Goal: Task Accomplishment & Management: Manage account settings

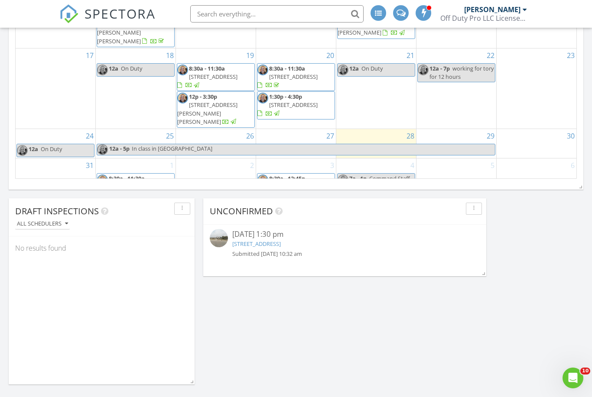
scroll to position [640, 0]
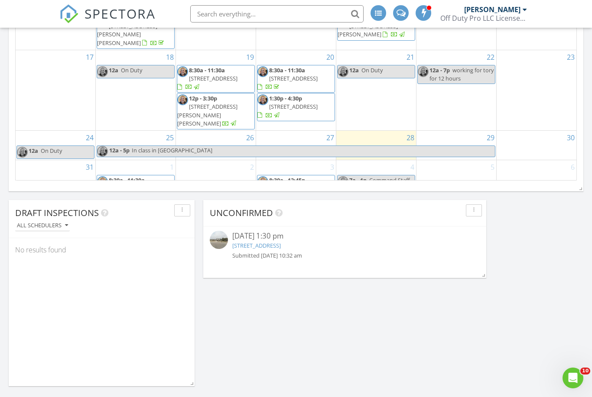
click at [281, 248] on link "2148 Quiet Stables Cir, Cedar Park, TX 78613" at bounding box center [256, 246] width 49 height 8
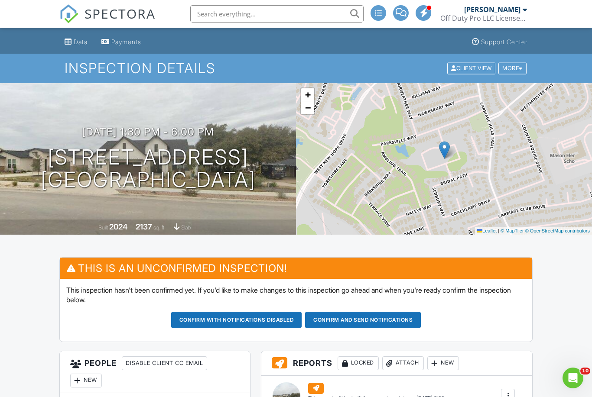
click at [255, 185] on h1 "2148 Quiet Stables Cir Cedar Park, TX 78613" at bounding box center [148, 169] width 215 height 46
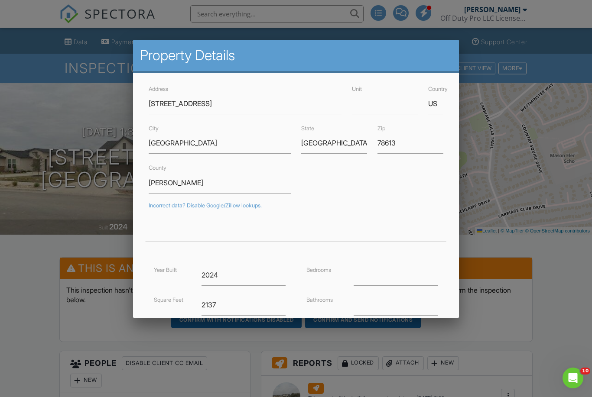
click at [483, 249] on div at bounding box center [296, 205] width 592 height 496
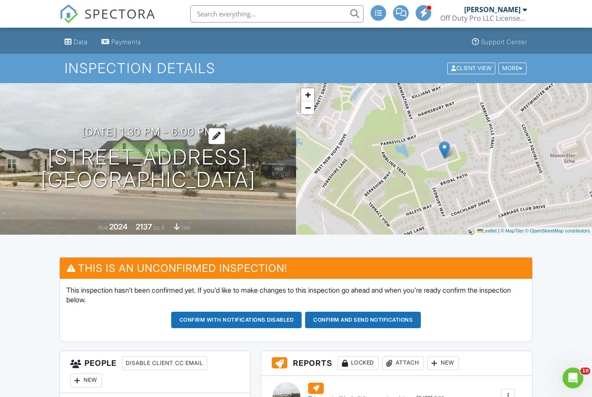
click at [180, 129] on h3 "09/12/2025 1:30 pm - 6:00 pm" at bounding box center [148, 132] width 132 height 12
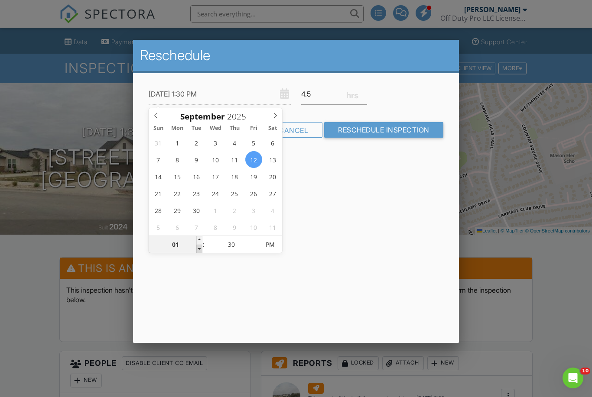
type input "09/12/2025 12:30 PM"
type input "12"
click at [198, 251] on span at bounding box center [199, 249] width 6 height 9
type input "09/12/2025 11:30 AM"
type input "11"
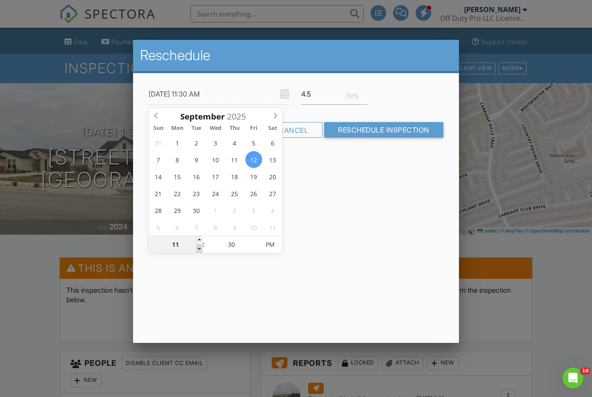
click at [198, 251] on span at bounding box center [199, 249] width 6 height 9
type input "09/12/2025 10:30 AM"
type input "10"
click at [198, 251] on span at bounding box center [199, 249] width 6 height 9
type input "[DATE] 9:30 AM"
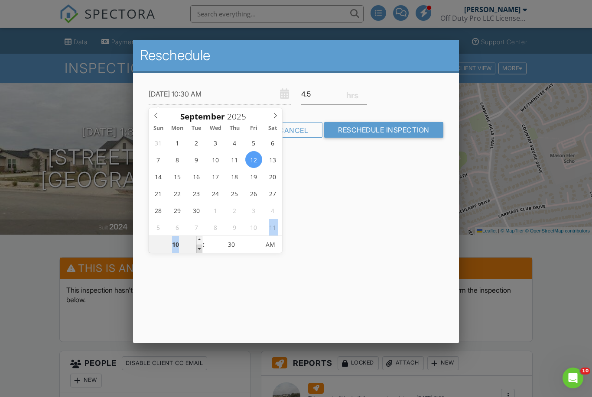
type input "09"
click at [198, 251] on span at bounding box center [199, 249] width 6 height 9
type input "[DATE] 8:30 AM"
type input "08"
click at [198, 251] on span at bounding box center [199, 249] width 6 height 9
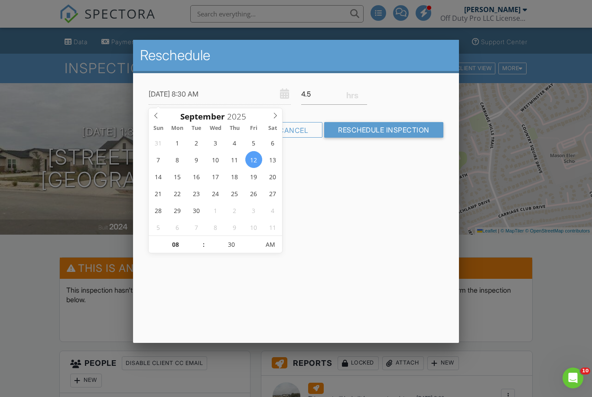
click at [353, 223] on div "Reschedule 09/12/2025 8:30 AM 4.5 Warning: this date/time is in the past. Cance…" at bounding box center [295, 191] width 325 height 303
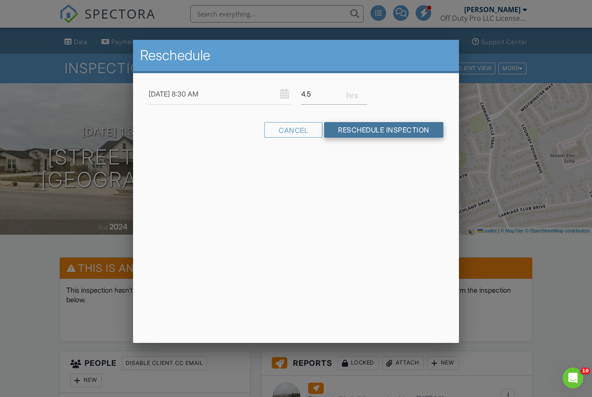
click at [376, 136] on input "Reschedule Inspection" at bounding box center [383, 130] width 119 height 16
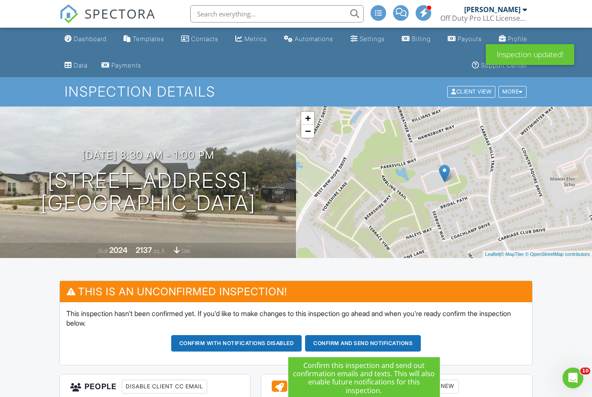
click at [302, 343] on button "Confirm and send notifications" at bounding box center [236, 343] width 131 height 16
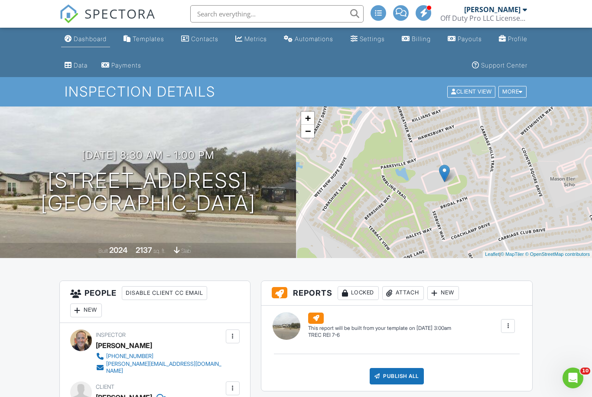
click at [106, 44] on link "Dashboard" at bounding box center [85, 39] width 49 height 16
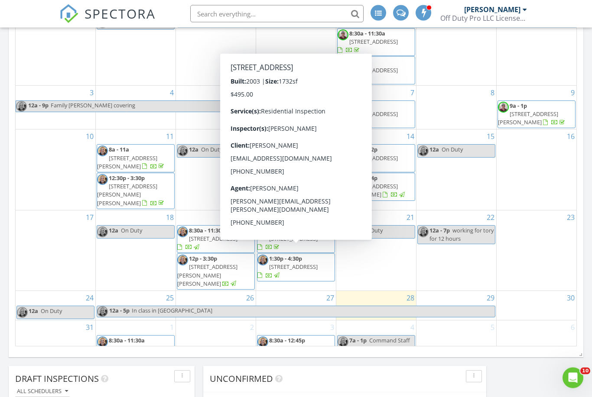
scroll to position [475, 0]
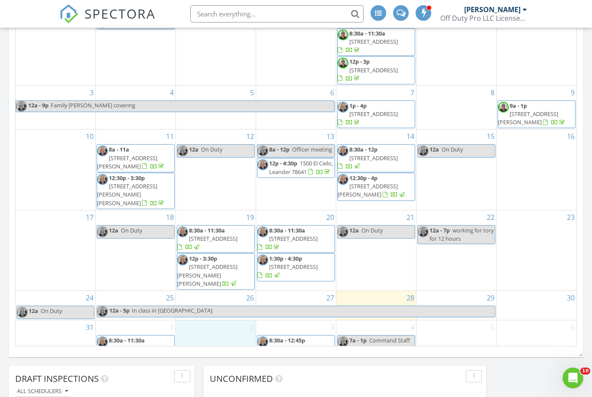
click at [198, 325] on div "2" at bounding box center [216, 337] width 80 height 35
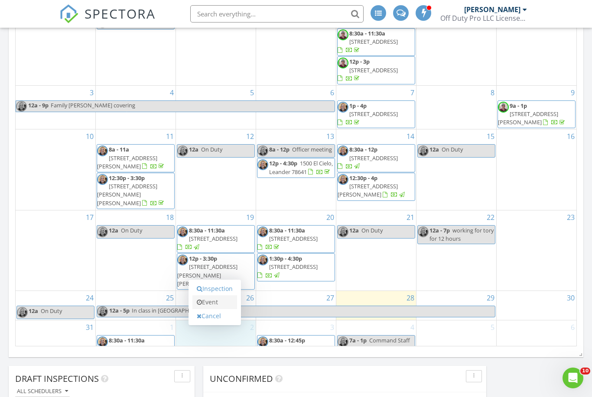
click at [212, 302] on link "Event" at bounding box center [214, 302] width 45 height 14
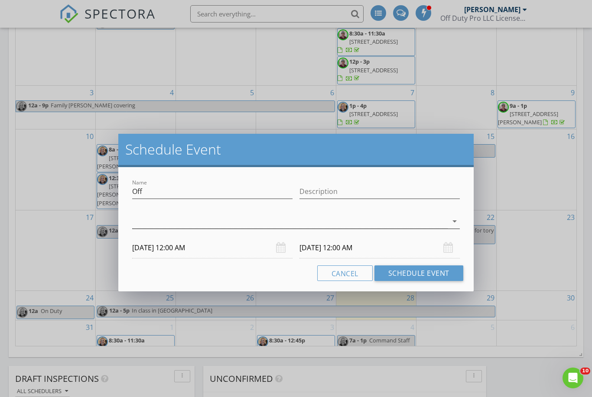
click at [192, 222] on div at bounding box center [289, 221] width 315 height 14
click at [197, 232] on div "check_box_outline_blank Robert Ortiz" at bounding box center [296, 228] width 314 height 17
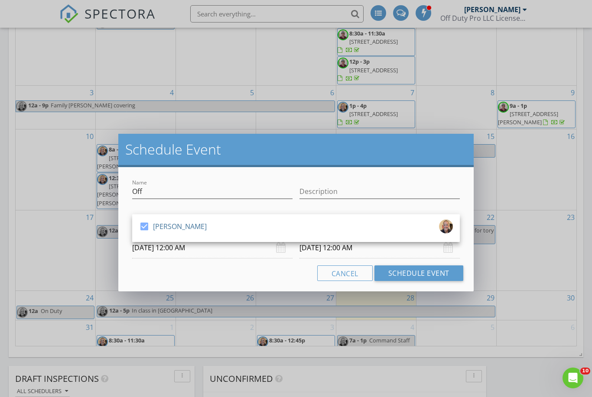
click at [369, 252] on input "09/03/2025 12:00 AM" at bounding box center [379, 247] width 160 height 21
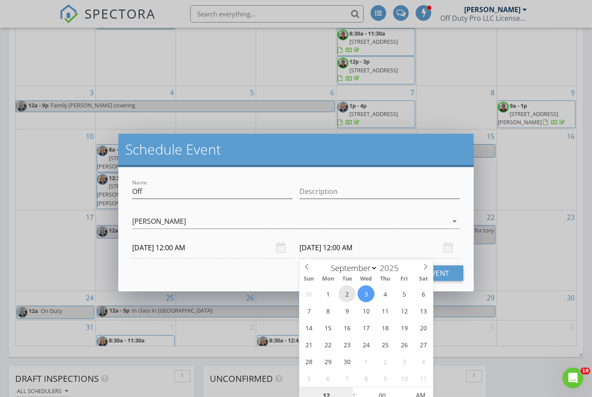
type input "09/02/2025 12:00 AM"
type input "01"
type input "09/02/2025 1:00 AM"
click at [349, 391] on span at bounding box center [349, 391] width 6 height 9
type input "02"
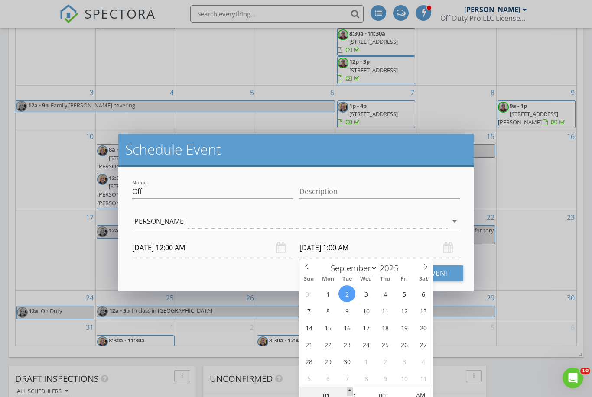
type input "09/02/2025 2:00 AM"
click at [349, 391] on span at bounding box center [349, 391] width 6 height 9
type input "03"
type input "09/02/2025 3:00 AM"
click at [349, 391] on span at bounding box center [349, 391] width 6 height 9
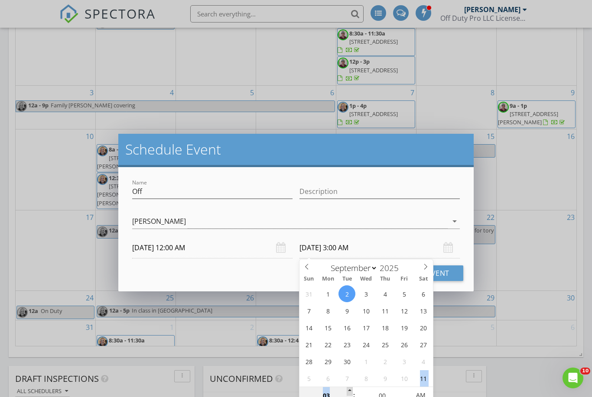
type input "04"
type input "09/02/2025 4:00 AM"
click at [349, 391] on span at bounding box center [349, 391] width 6 height 9
type input "05"
type input "09/02/2025 5:00 AM"
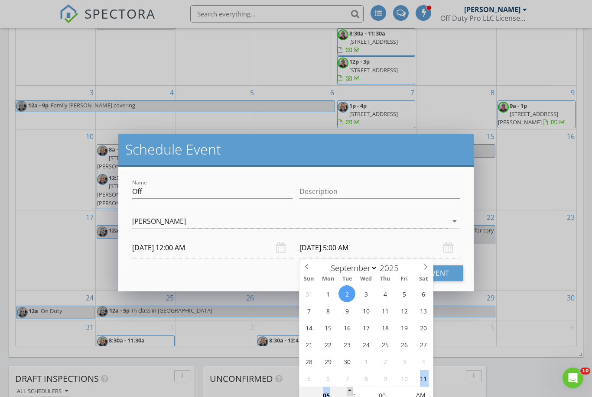
click at [349, 391] on span at bounding box center [349, 391] width 6 height 9
type input "06"
type input "09/02/2025 6:00 AM"
click at [349, 391] on span at bounding box center [349, 391] width 6 height 9
type input "07"
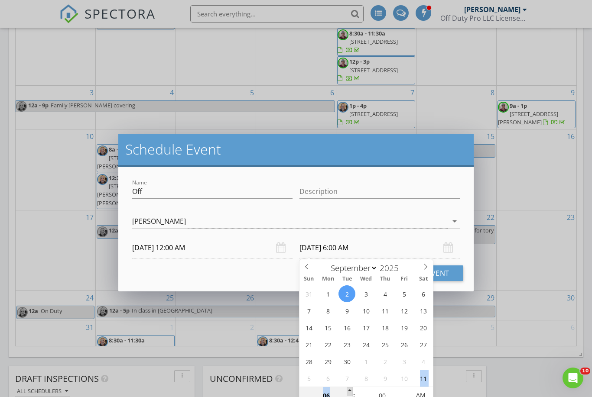
type input "09/02/2025 7:00 AM"
click at [349, 391] on span at bounding box center [349, 391] width 6 height 9
type input "08"
type input "09/02/2025 8:00 AM"
click at [349, 391] on span at bounding box center [349, 391] width 6 height 9
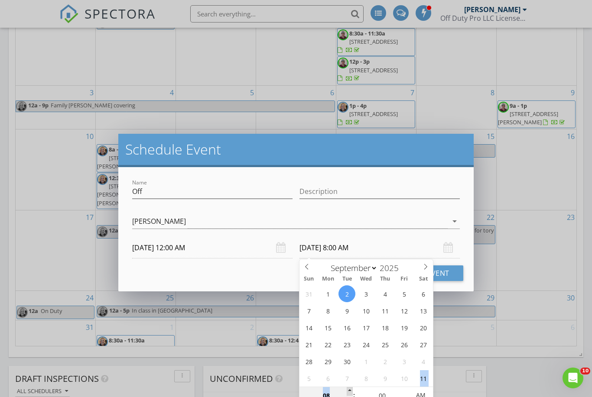
type input "09"
type input "09/02/2025 9:00 AM"
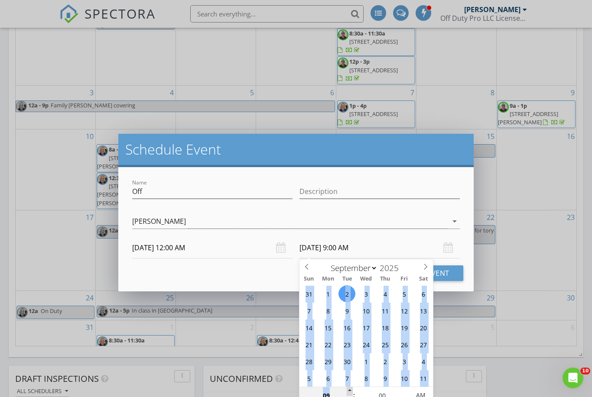
click at [349, 391] on span at bounding box center [349, 391] width 6 height 9
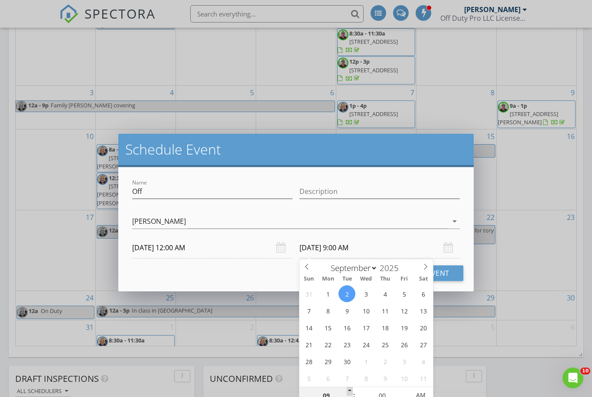
type input "10"
type input "09/02/2025 10:00 AM"
click at [349, 391] on span at bounding box center [349, 391] width 6 height 9
type input "11"
type input "09/02/2025 11:00 AM"
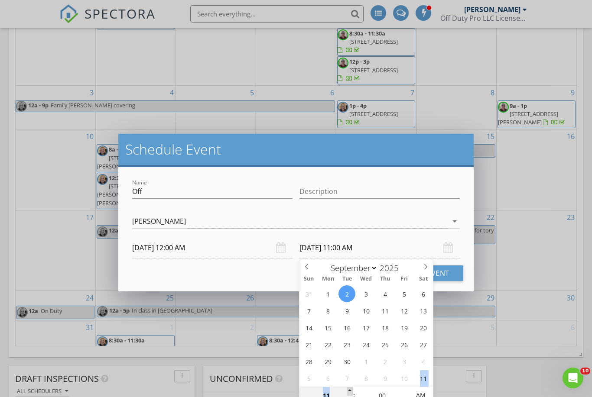
click at [349, 391] on span at bounding box center [349, 391] width 6 height 9
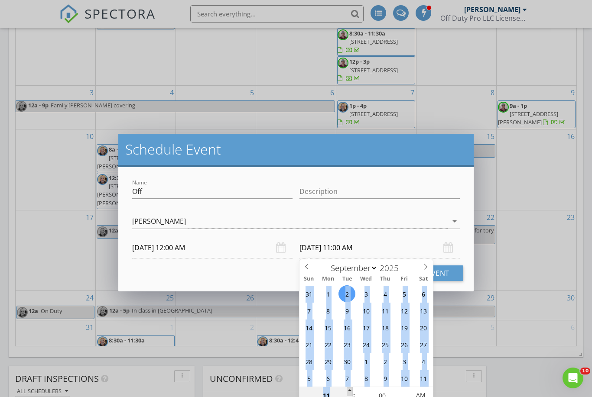
type input "12"
type input "09/02/2025 12:00 PM"
click at [349, 391] on span at bounding box center [349, 391] width 6 height 9
type input "01"
type input "09/02/2025 1:00 PM"
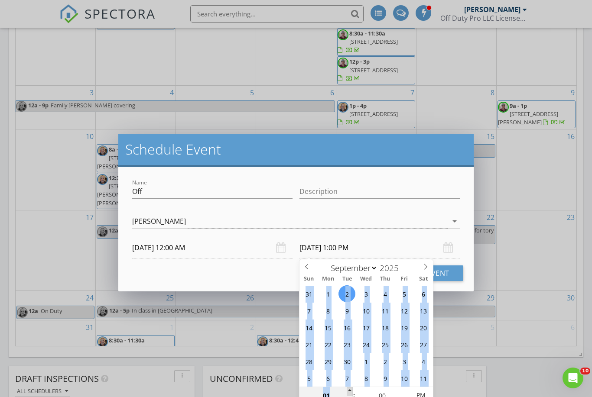
click at [349, 391] on span at bounding box center [349, 391] width 6 height 9
type input "02"
type input "09/02/2025 2:00 PM"
click at [349, 391] on span at bounding box center [349, 391] width 6 height 9
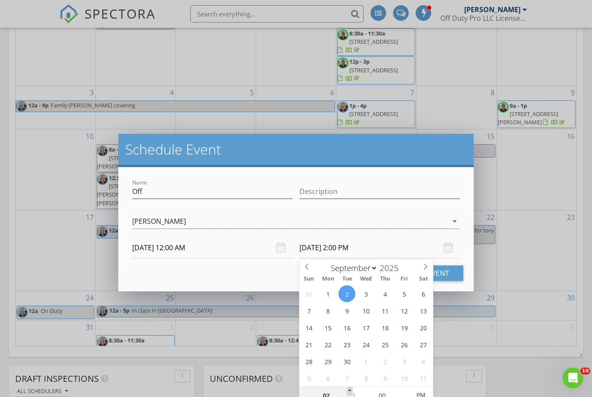
type input "03"
type input "09/02/2025 3:00 PM"
click at [349, 391] on span at bounding box center [349, 391] width 6 height 9
type input "04"
type input "09/02/2025 4:00 PM"
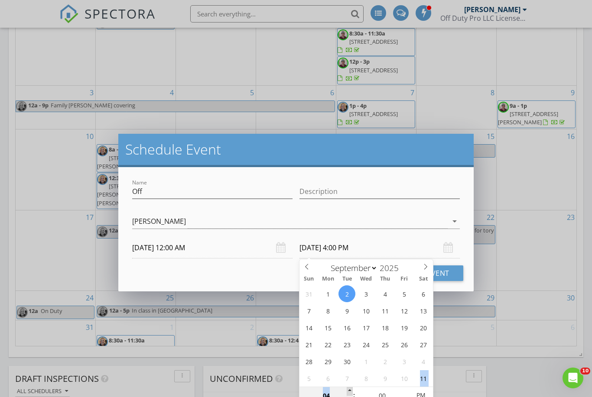
click at [349, 391] on span at bounding box center [349, 391] width 6 height 9
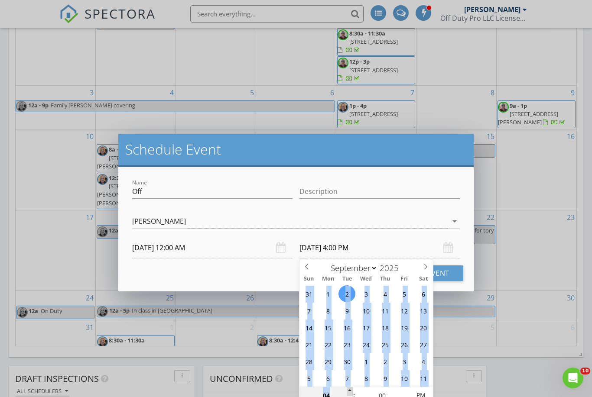
type input "05"
type input "09/02/2025 5:00 PM"
click at [349, 391] on span at bounding box center [349, 391] width 6 height 9
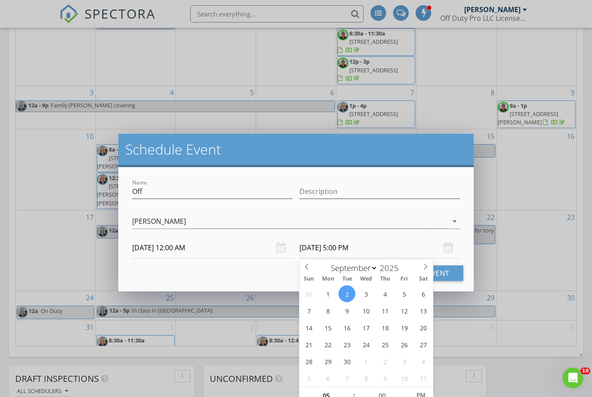
click at [268, 281] on div "Name Off Description check_box Robert Ortiz Robert Ortiz arrow_drop_down 09/02/…" at bounding box center [295, 229] width 355 height 124
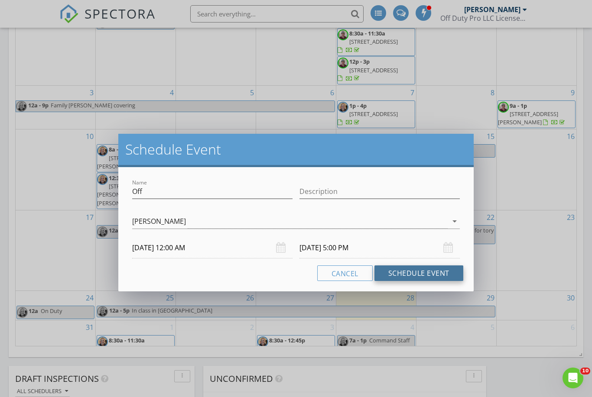
click at [427, 271] on button "Schedule Event" at bounding box center [418, 273] width 89 height 16
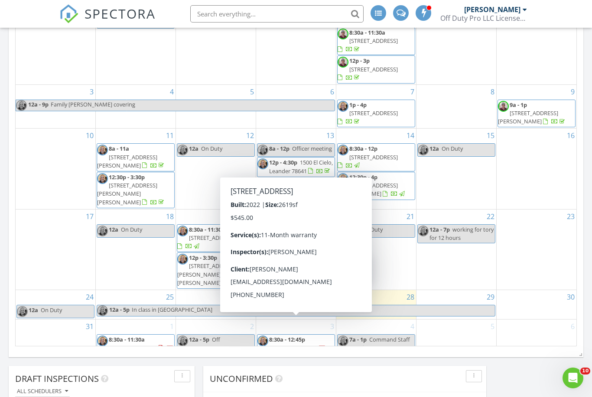
scroll to position [6, 0]
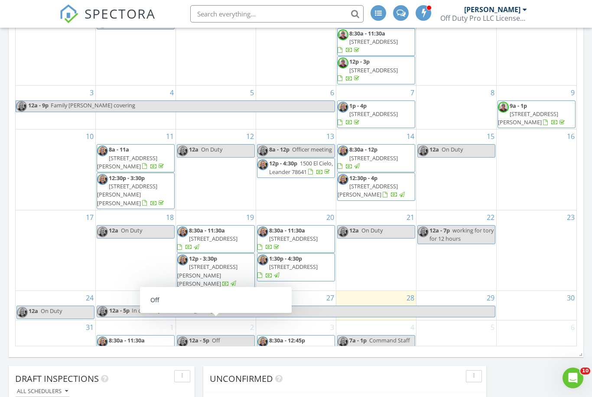
click at [241, 335] on link "12a - 5p Off" at bounding box center [216, 341] width 78 height 13
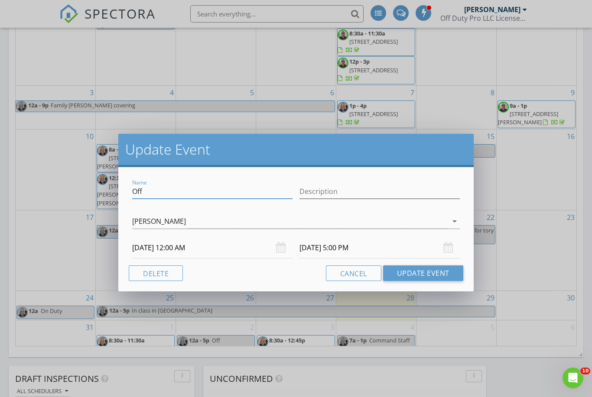
click at [185, 191] on input "Off" at bounding box center [212, 191] width 160 height 14
click at [149, 192] on input "On Duty" at bounding box center [212, 191] width 160 height 14
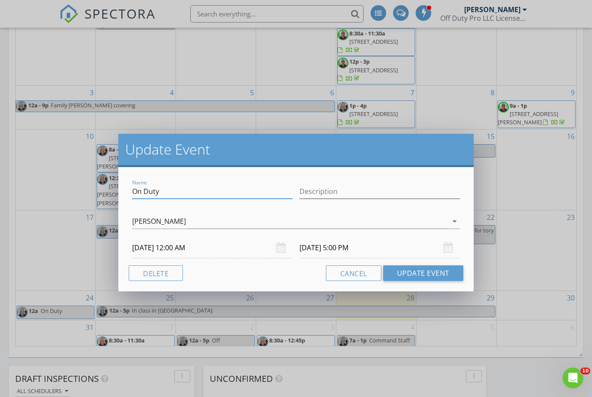
click at [149, 192] on input "On Duty" at bounding box center [212, 191] width 160 height 14
type input "On Duty"
click at [410, 280] on button "Update Event" at bounding box center [423, 273] width 80 height 16
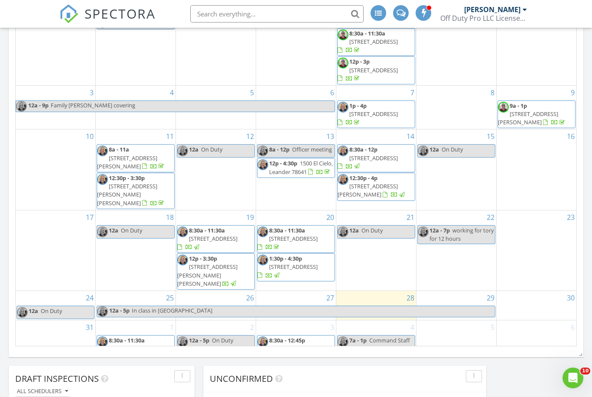
scroll to position [0, 0]
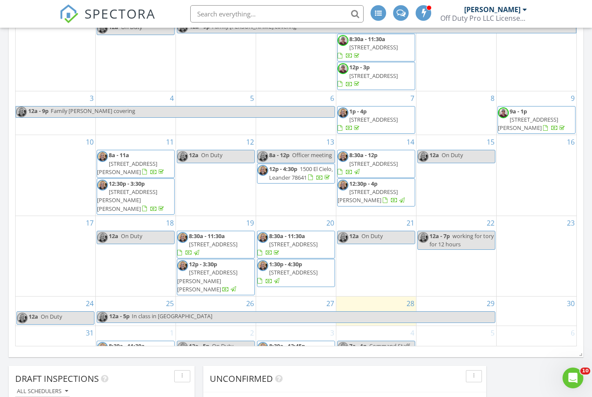
click at [440, 328] on div "5" at bounding box center [456, 343] width 80 height 35
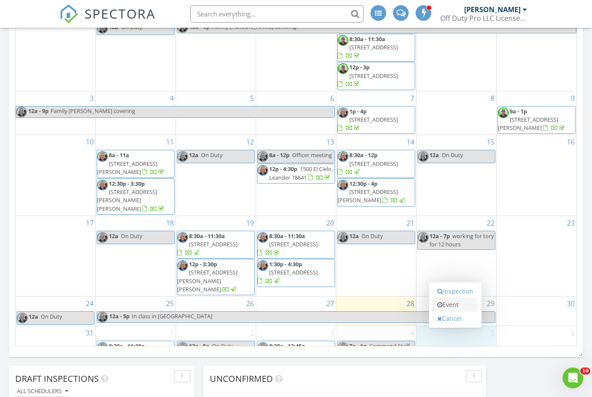
click at [446, 309] on link "Event" at bounding box center [455, 305] width 45 height 14
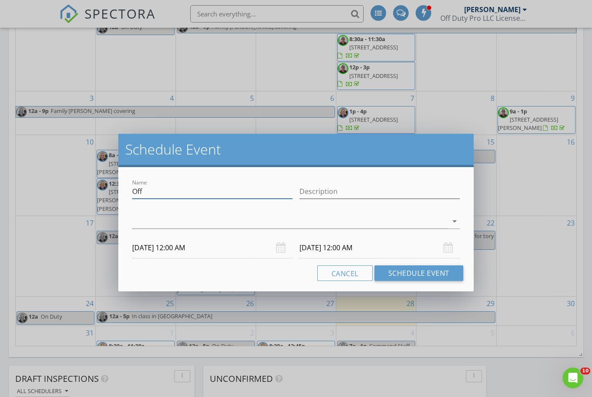
click at [207, 191] on input "Off" at bounding box center [212, 191] width 160 height 14
paste input "n Duty"
type input "On Duty"
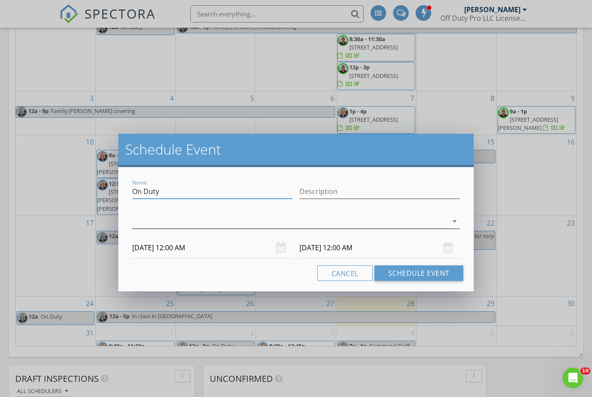
click at [233, 221] on div at bounding box center [289, 221] width 315 height 14
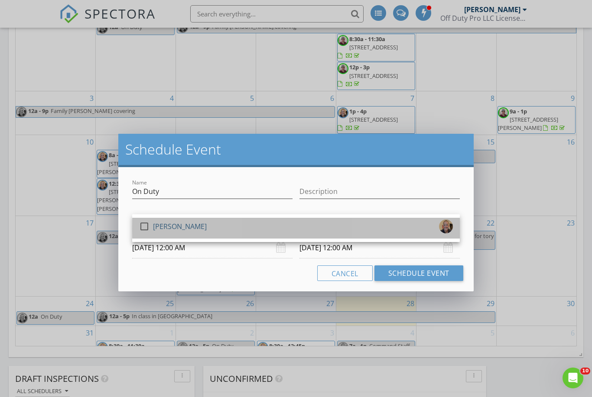
click at [232, 230] on div "check_box_outline_blank Robert Ortiz" at bounding box center [296, 228] width 314 height 17
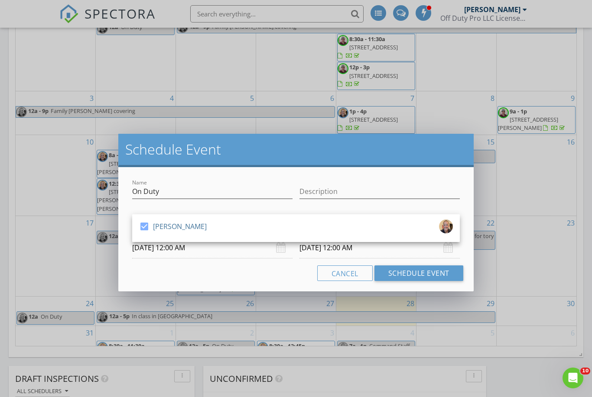
click at [309, 252] on input "09/06/2025 12:00 AM" at bounding box center [379, 247] width 160 height 21
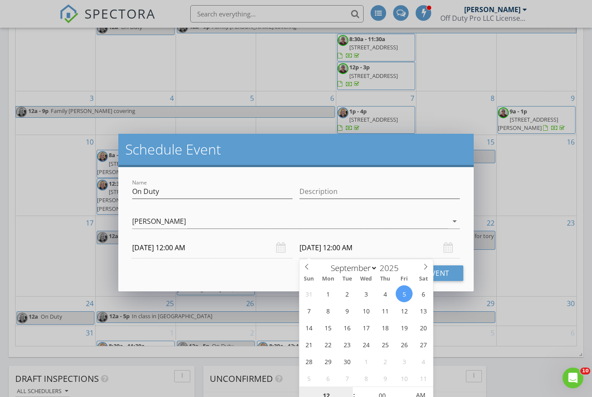
type input "09/05/2025 12:00 AM"
type input "01"
type input "09/05/2025 1:00 AM"
click at [349, 390] on span at bounding box center [349, 391] width 6 height 9
type input "02"
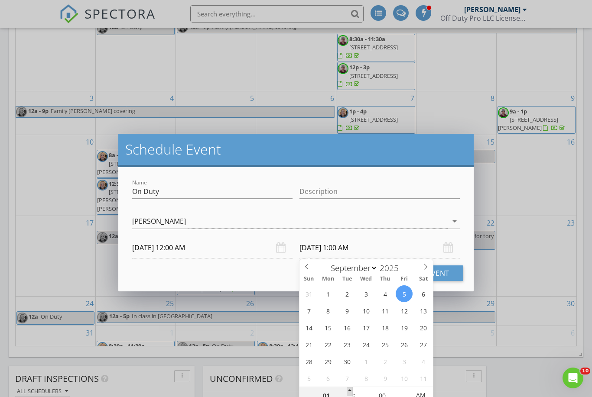
type input "09/05/2025 2:00 AM"
click at [349, 390] on span at bounding box center [349, 391] width 6 height 9
type input "03"
type input "09/05/2025 3:00 AM"
click at [349, 390] on span at bounding box center [349, 391] width 6 height 9
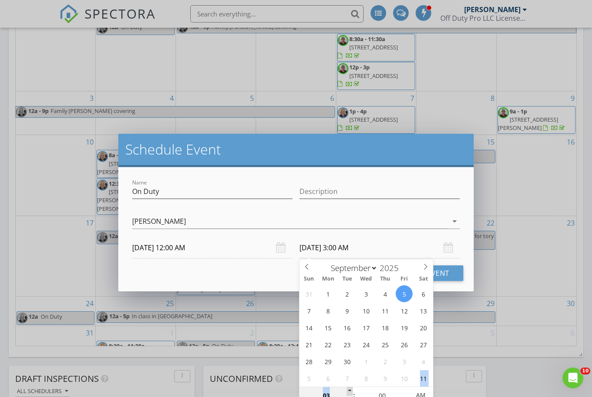
type input "04"
type input "09/05/2025 4:00 AM"
click at [349, 390] on span at bounding box center [349, 391] width 6 height 9
type input "05"
type input "09/05/2025 5:00 AM"
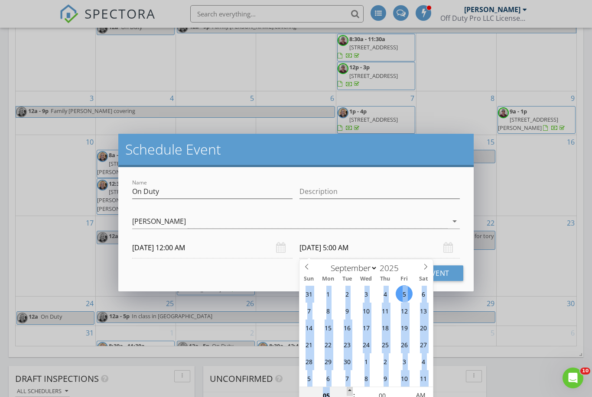
click at [349, 390] on span at bounding box center [349, 391] width 6 height 9
type input "06"
type input "09/05/2025 6:00 AM"
click at [349, 390] on span at bounding box center [349, 391] width 6 height 9
type input "07"
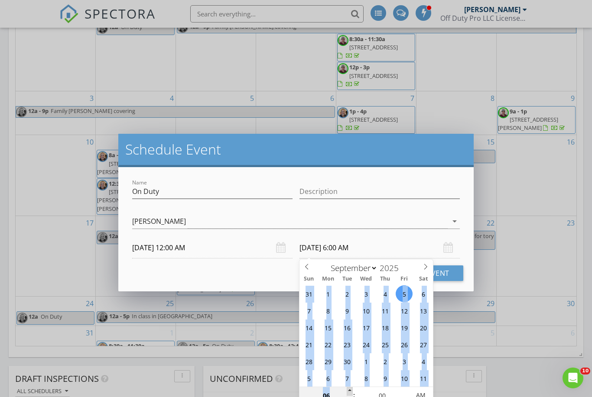
type input "09/05/2025 7:00 AM"
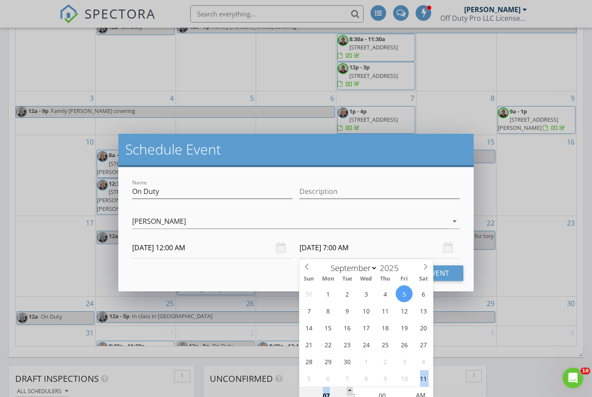
click at [349, 390] on span at bounding box center [349, 391] width 6 height 9
type input "08"
type input "09/05/2025 8:00 AM"
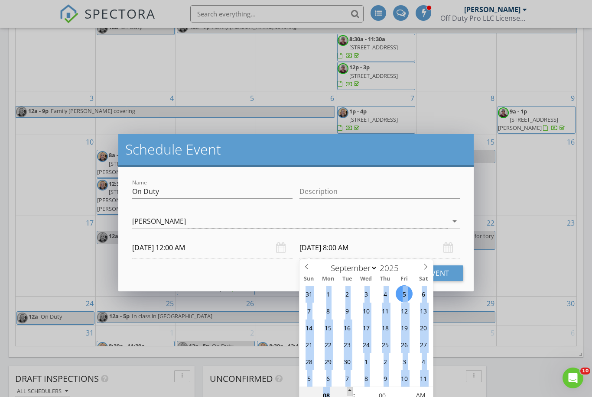
click at [349, 390] on span at bounding box center [349, 391] width 6 height 9
type input "09"
type input "09/05/2025 9:00 AM"
click at [349, 390] on span at bounding box center [349, 391] width 6 height 9
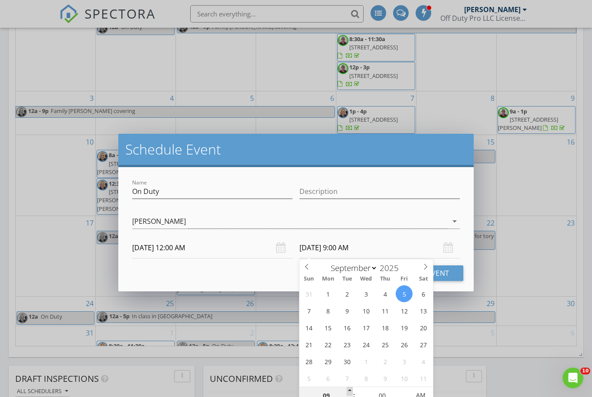
type input "10"
type input "09/05/2025 10:00 AM"
click at [349, 390] on span at bounding box center [349, 391] width 6 height 9
type input "11"
type input "09/05/2025 11:00 AM"
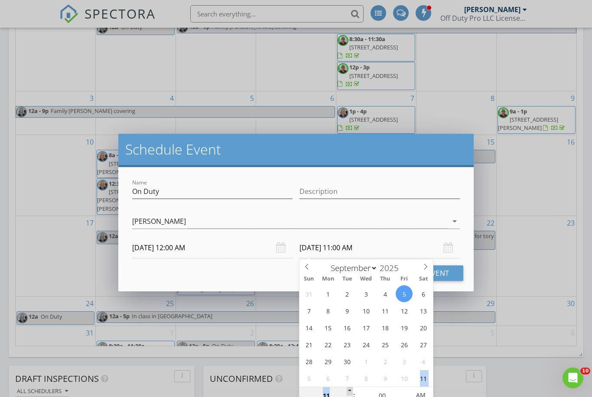
click at [349, 390] on span at bounding box center [349, 391] width 6 height 9
type input "12"
type input "09/05/2025 12:00 PM"
click at [349, 390] on span at bounding box center [349, 391] width 6 height 9
type input "01"
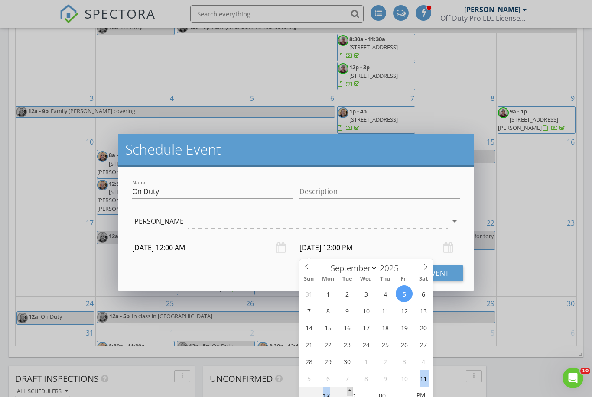
type input "09/05/2025 1:00 PM"
click at [349, 390] on span at bounding box center [349, 391] width 6 height 9
type input "02"
type input "09/05/2025 2:00 PM"
click at [349, 390] on span at bounding box center [349, 391] width 6 height 9
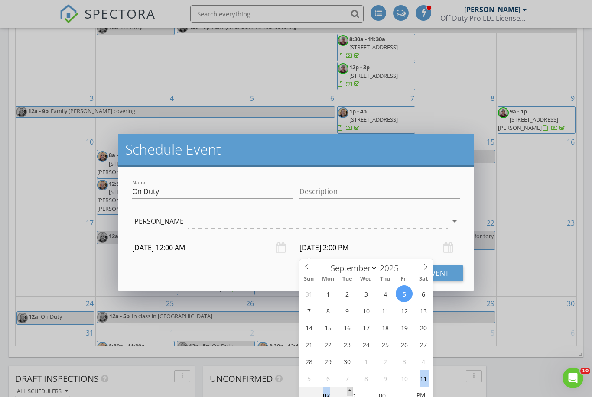
type input "03"
type input "09/05/2025 3:00 PM"
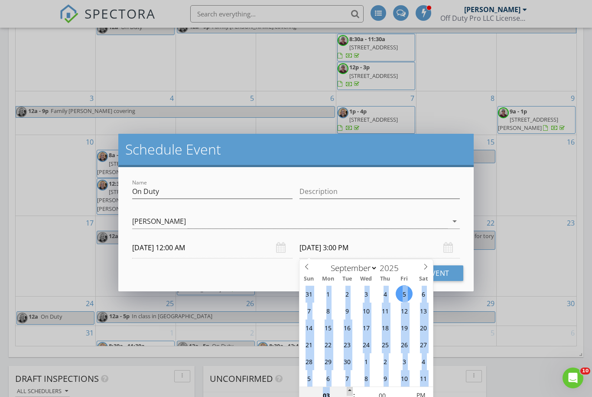
click at [349, 390] on span at bounding box center [349, 391] width 6 height 9
type input "04"
type input "09/05/2025 4:00 PM"
click at [349, 390] on span at bounding box center [349, 391] width 6 height 9
type input "05"
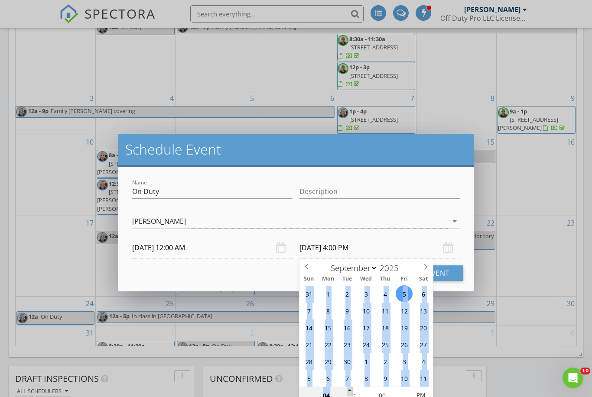
type input "09/05/2025 5:00 PM"
click at [349, 390] on span at bounding box center [349, 391] width 6 height 9
click at [450, 278] on button "Schedule Event" at bounding box center [418, 273] width 89 height 16
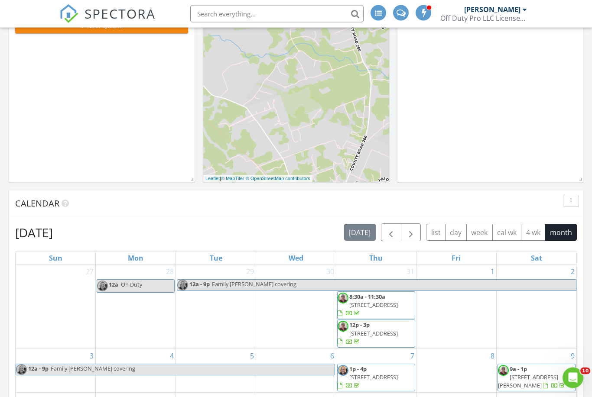
scroll to position [177, 0]
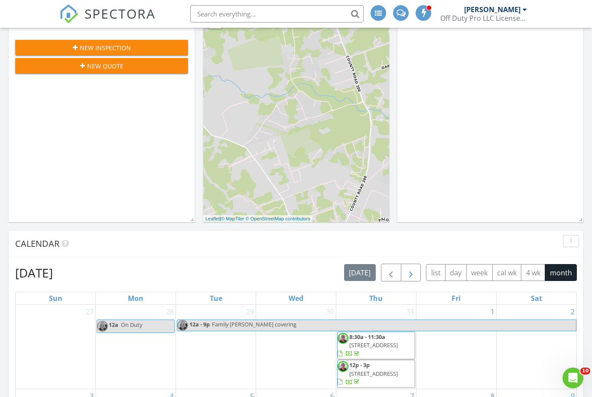
click at [410, 274] on span "button" at bounding box center [410, 273] width 10 height 10
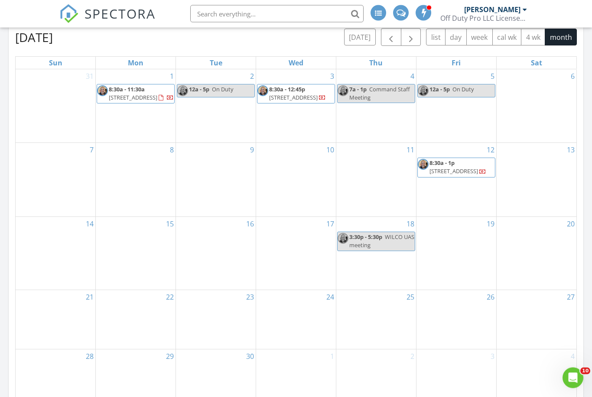
scroll to position [412, 0]
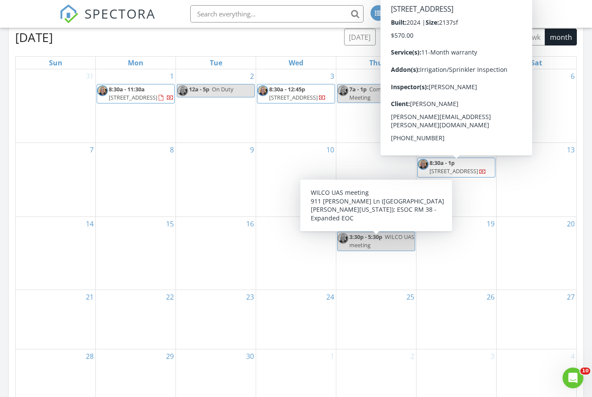
click at [548, 110] on div "6" at bounding box center [536, 105] width 80 height 73
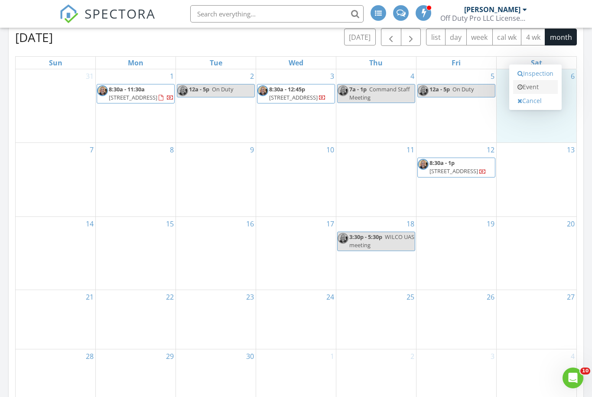
click at [543, 86] on link "Event" at bounding box center [535, 87] width 45 height 14
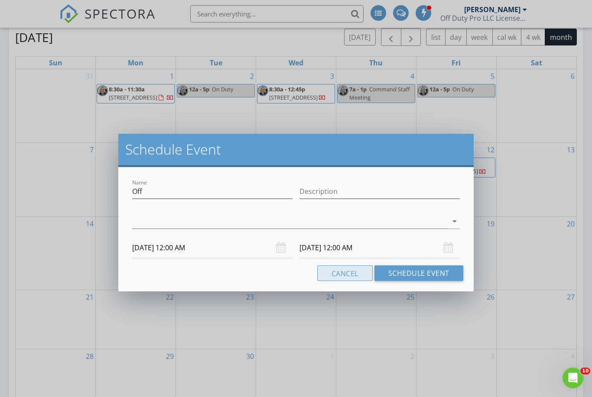
click at [340, 276] on button "Cancel" at bounding box center [344, 273] width 55 height 16
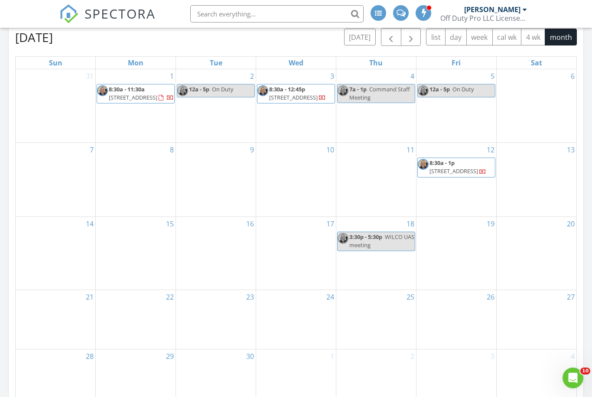
click at [134, 173] on div "8" at bounding box center [136, 180] width 80 height 74
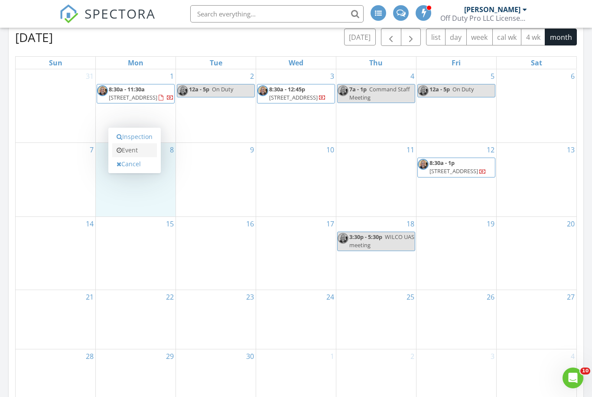
click at [139, 152] on link "Event" at bounding box center [134, 150] width 45 height 14
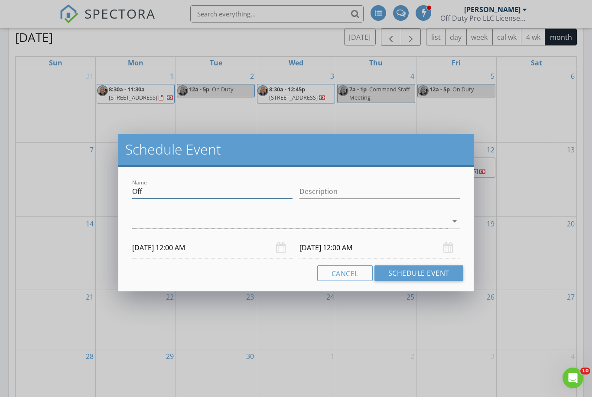
click at [151, 188] on input "Off" at bounding box center [212, 191] width 160 height 14
paste input "text"
type input "O"
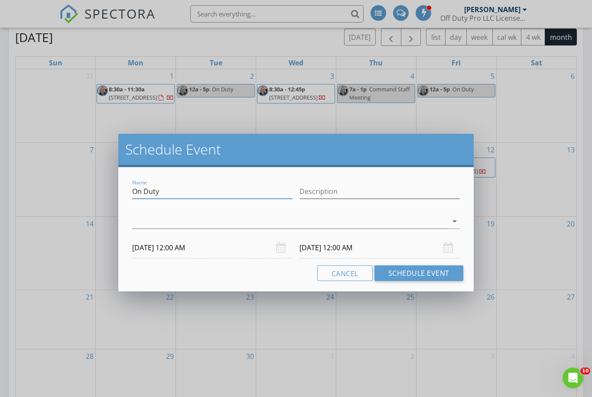
click at [140, 196] on input "On Duty" at bounding box center [212, 191] width 160 height 14
click at [139, 194] on input "On Duty" at bounding box center [212, 191] width 160 height 14
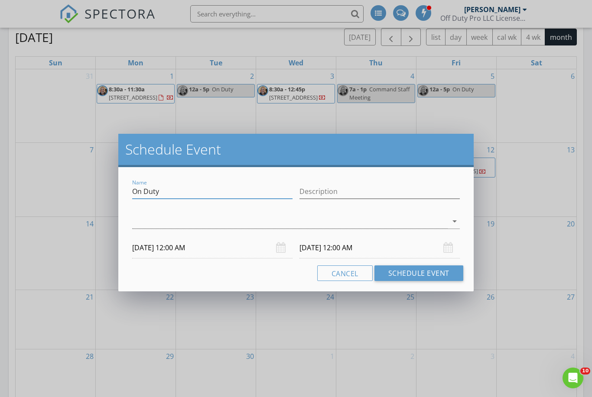
click at [139, 194] on input "On Duty" at bounding box center [212, 191] width 160 height 14
type input "On Duty"
click at [175, 217] on div at bounding box center [289, 221] width 315 height 14
click at [172, 228] on div "[PERSON_NAME]" at bounding box center [180, 227] width 54 height 14
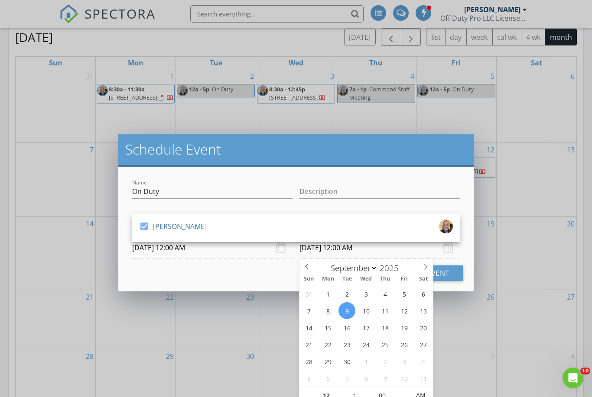
click at [344, 251] on input "09/09/2025 12:00 AM" at bounding box center [379, 247] width 160 height 21
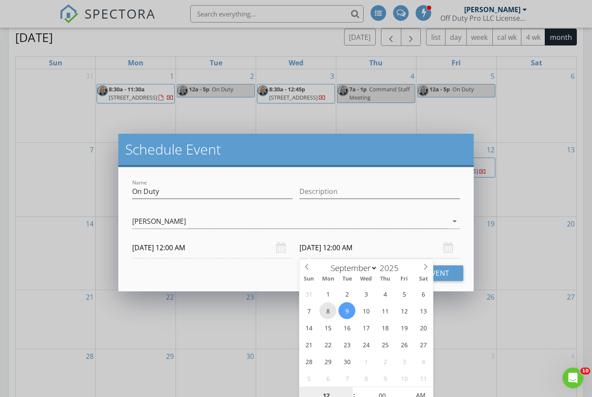
type input "09/08/2025 12:00 AM"
type input "05"
type input "09/08/2025 5:00 PM"
click at [447, 274] on button "Schedule Event" at bounding box center [418, 273] width 89 height 16
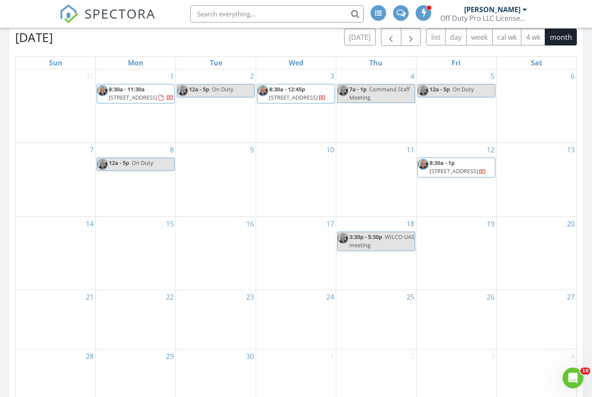
click at [385, 175] on div "11" at bounding box center [376, 180] width 80 height 74
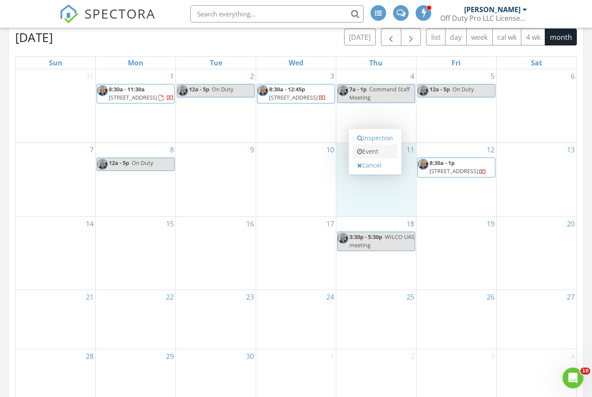
click at [382, 155] on link "Event" at bounding box center [374, 152] width 45 height 14
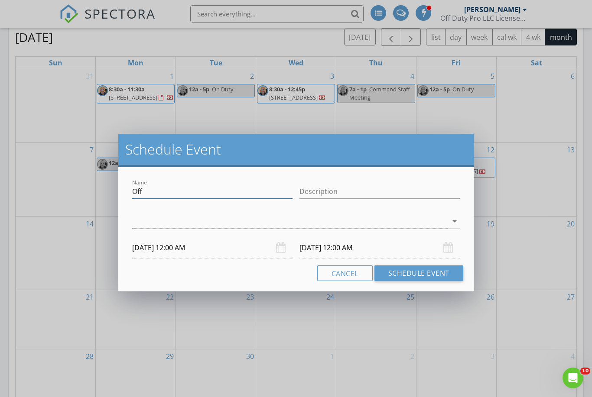
click at [252, 190] on input "Off" at bounding box center [212, 191] width 160 height 14
click at [252, 191] on input "Off" at bounding box center [212, 191] width 160 height 14
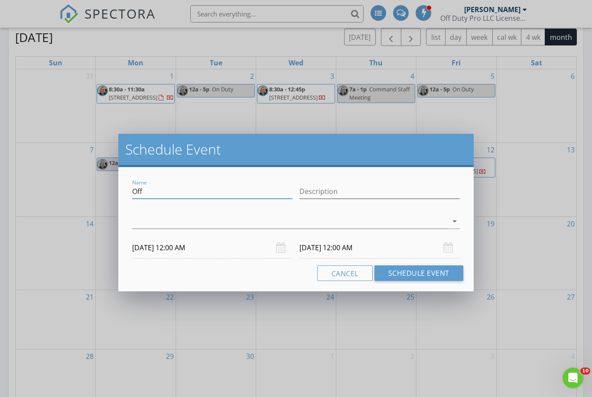
paste input "n Duty"
type input "On Duty"
click at [250, 221] on div at bounding box center [289, 221] width 315 height 14
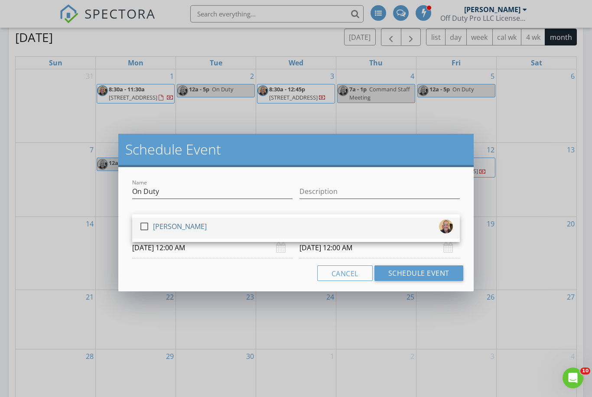
click at [246, 233] on div "check_box_outline_blank Robert Ortiz" at bounding box center [296, 228] width 314 height 17
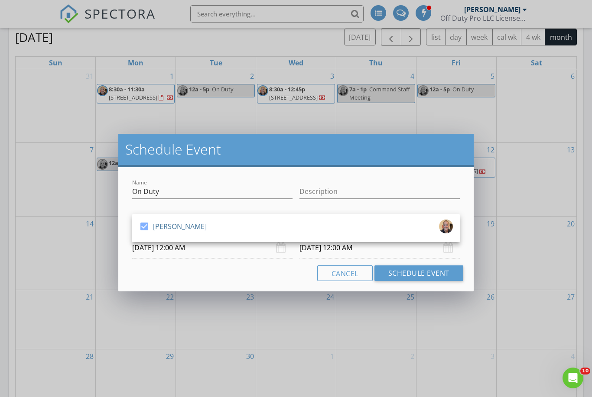
click at [310, 253] on input "09/12/2025 12:00 AM" at bounding box center [379, 247] width 160 height 21
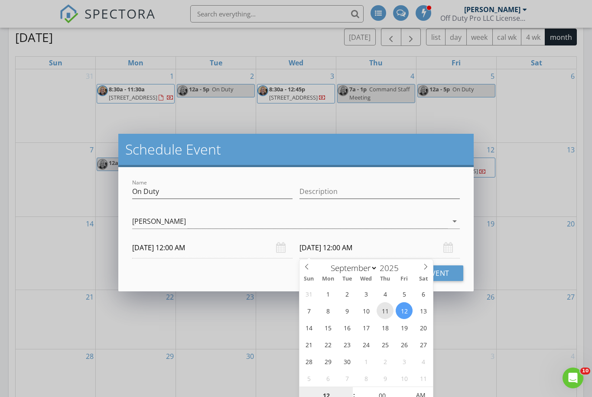
type input "09/11/2025 12:00 AM"
type input "05"
type input "09/11/2025 5:00 PM"
click at [453, 278] on button "Schedule Event" at bounding box center [418, 273] width 89 height 16
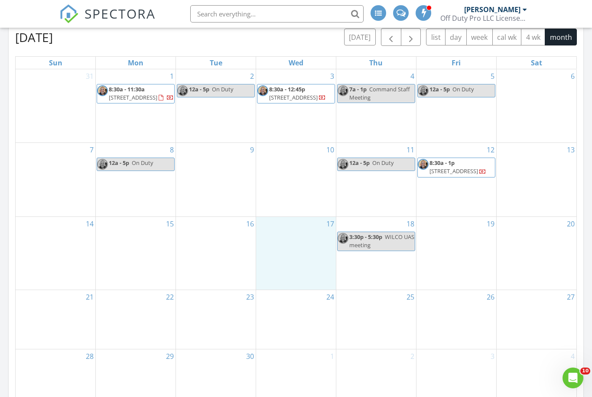
click at [303, 243] on div "17" at bounding box center [296, 253] width 80 height 73
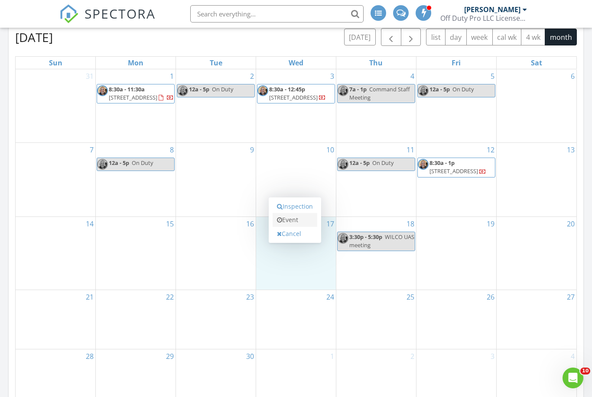
click at [297, 223] on link "Event" at bounding box center [294, 220] width 45 height 14
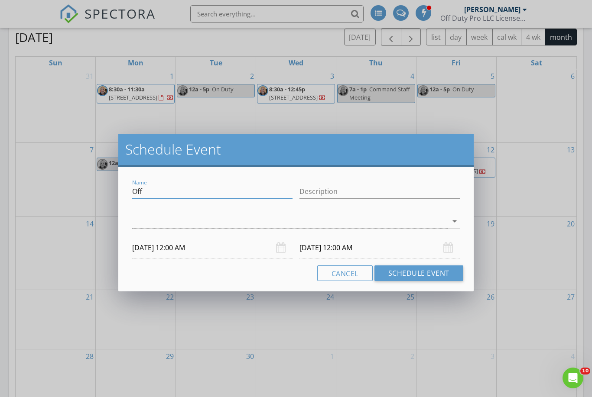
click at [178, 188] on input "Off" at bounding box center [212, 191] width 160 height 14
paste input "n Duty"
type input "On Duty"
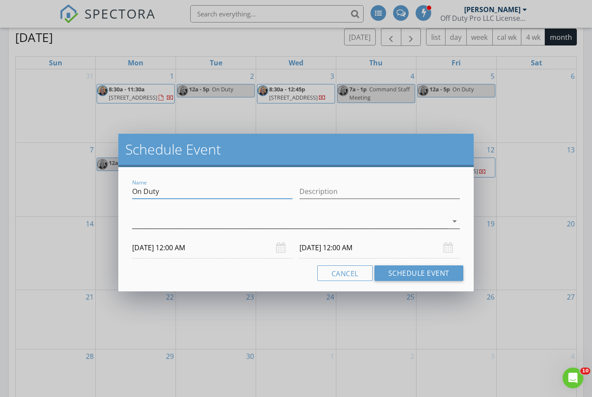
click at [174, 219] on div at bounding box center [289, 221] width 315 height 14
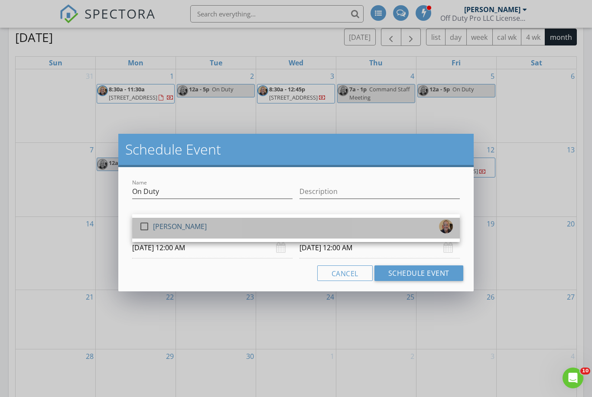
click at [172, 229] on div "[PERSON_NAME]" at bounding box center [180, 227] width 54 height 14
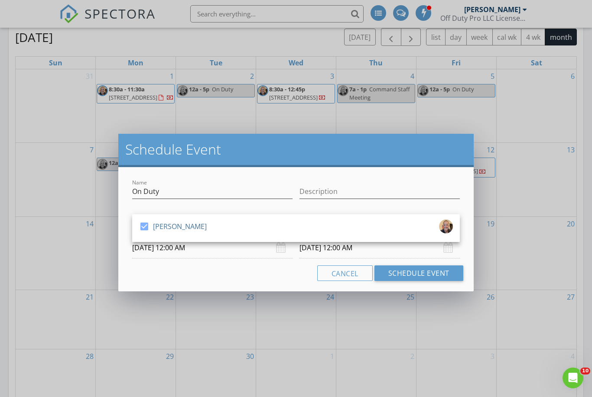
click at [308, 251] on input "09/18/2025 12:00 AM" at bounding box center [379, 247] width 160 height 21
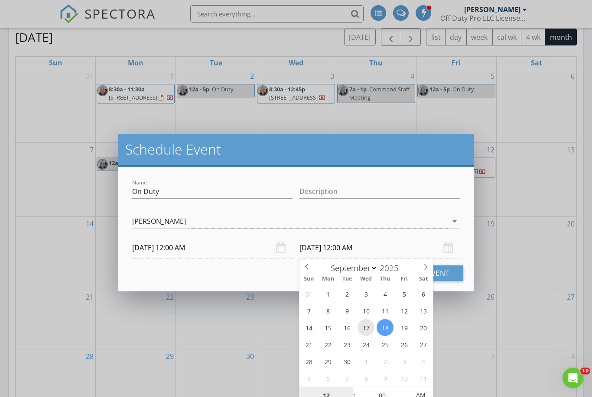
type input "09/17/2025 12:00 AM"
type input "05"
type input "09/17/2025 5:00 PM"
click at [451, 274] on button "Schedule Event" at bounding box center [418, 273] width 89 height 16
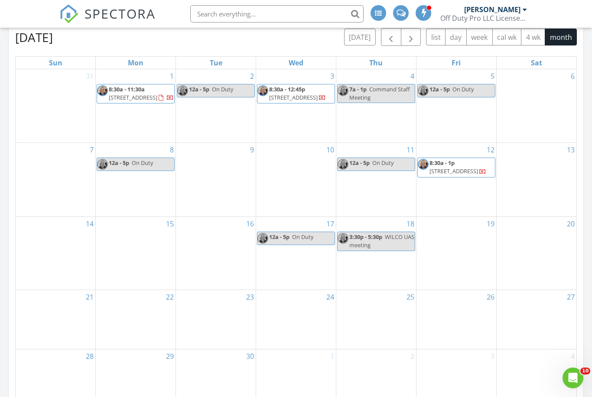
click at [68, 248] on div "14" at bounding box center [56, 253] width 80 height 73
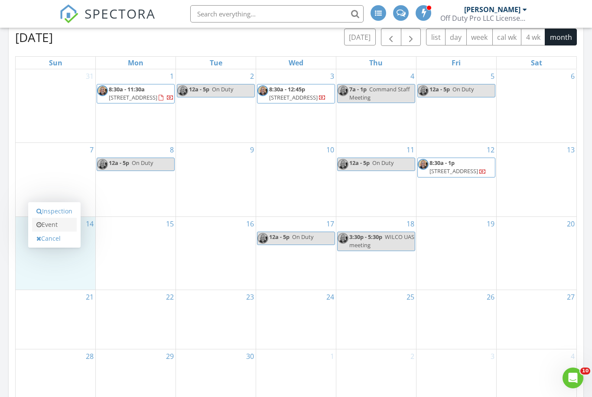
click at [70, 223] on link "Event" at bounding box center [54, 225] width 45 height 14
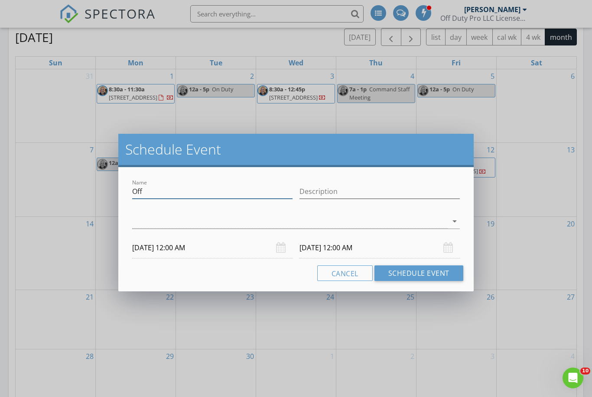
click at [166, 198] on input "Off" at bounding box center [212, 191] width 160 height 14
paste input "n Duty"
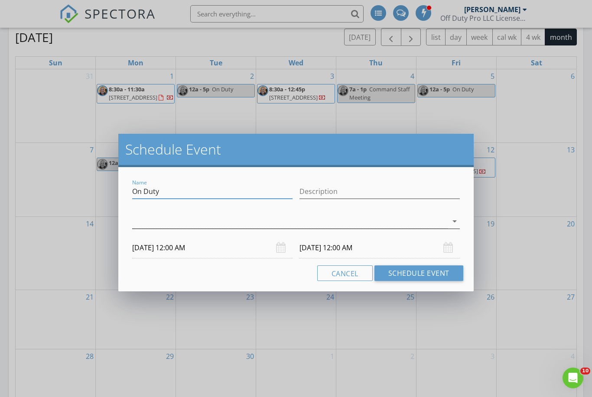
type input "On Duty"
click at [264, 222] on div at bounding box center [289, 221] width 315 height 14
click at [262, 233] on div "check_box_outline_blank Robert Ortiz" at bounding box center [296, 228] width 314 height 17
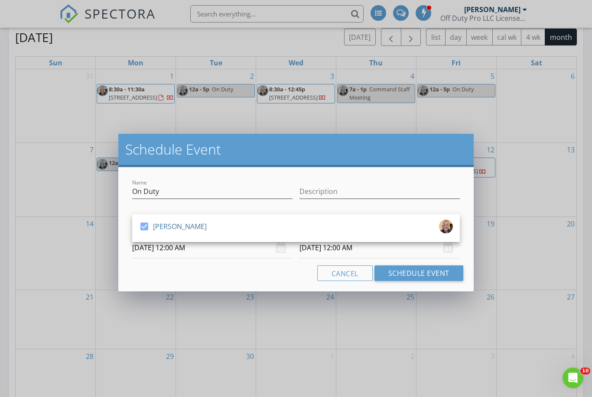
click at [320, 252] on input "09/15/2025 12:00 AM" at bounding box center [379, 247] width 160 height 21
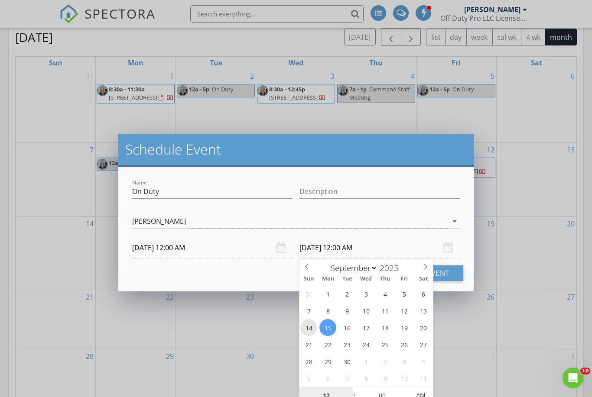
type input "09/14/2025 12:00 AM"
click at [415, 397] on span "AM" at bounding box center [420, 395] width 24 height 17
type input "05"
type input "09/14/2025 5:00 PM"
click at [453, 276] on button "Schedule Event" at bounding box center [418, 273] width 89 height 16
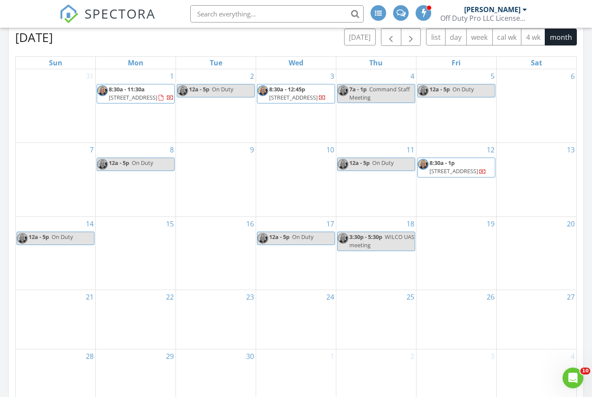
click at [532, 248] on div "20" at bounding box center [536, 253] width 80 height 73
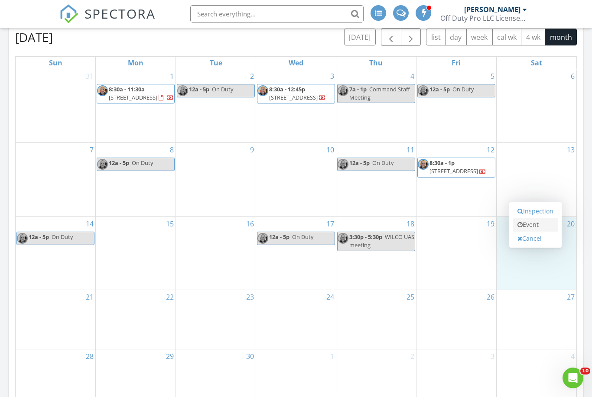
click at [535, 227] on link "Event" at bounding box center [535, 225] width 45 height 14
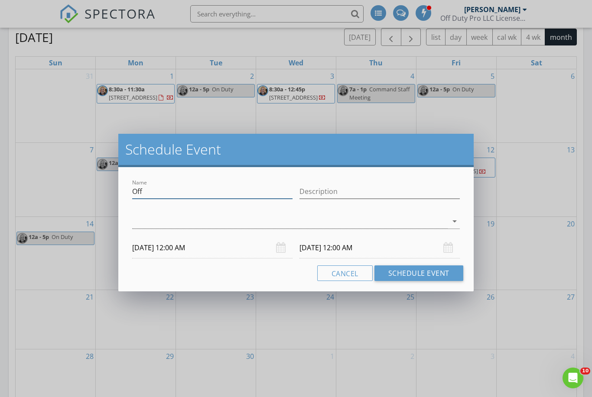
click at [265, 195] on input "Off" at bounding box center [212, 191] width 160 height 14
click at [265, 193] on input "Off" at bounding box center [212, 191] width 160 height 14
paste input "n Duty"
type input "On Duty"
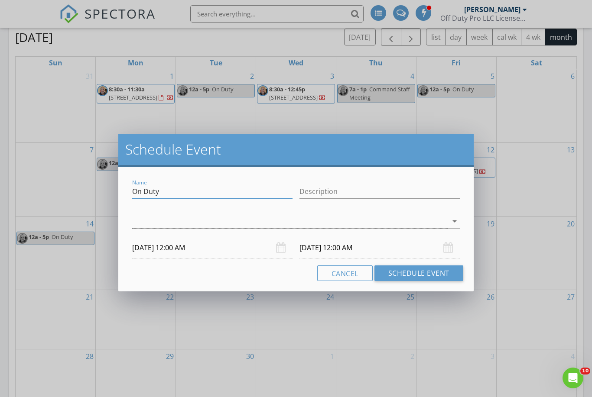
click at [267, 222] on div at bounding box center [289, 221] width 315 height 14
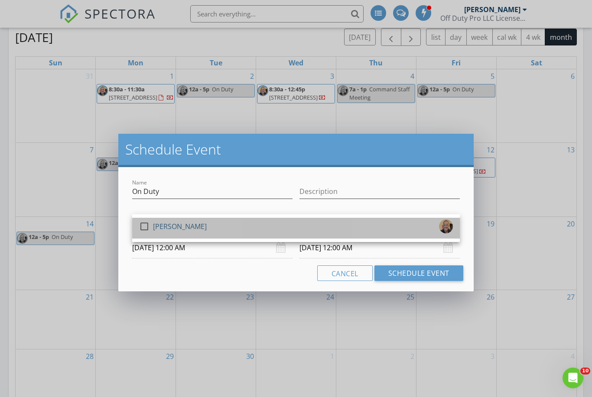
click at [252, 230] on div "check_box_outline_blank Robert Ortiz" at bounding box center [296, 228] width 314 height 17
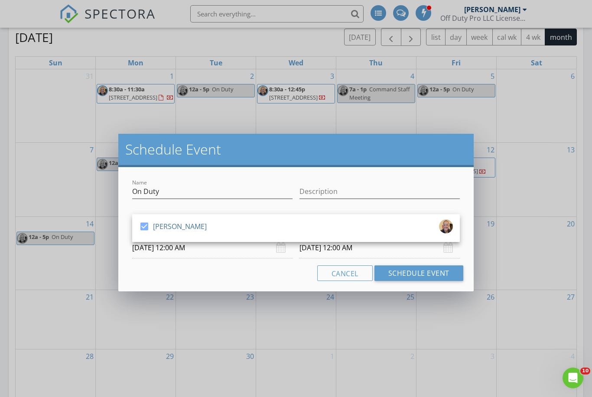
click at [314, 250] on input "09/21/2025 12:00 AM" at bounding box center [379, 247] width 160 height 21
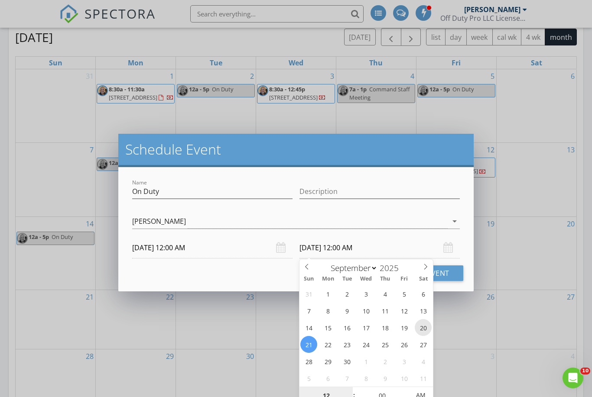
type input "09/20/2025 12:00 AM"
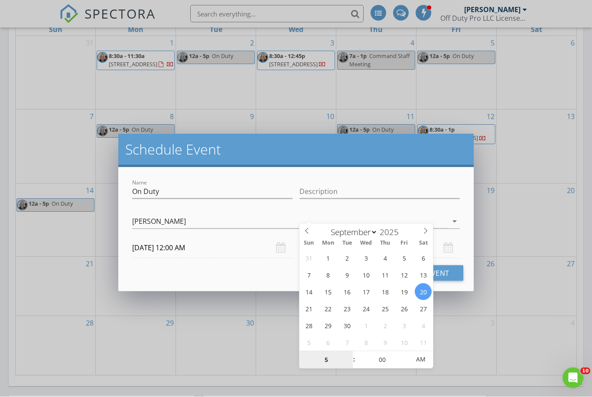
scroll to position [446, 0]
type input "05"
type input "09/20/2025 5:00 PM"
click at [455, 276] on button "Schedule Event" at bounding box center [418, 273] width 89 height 16
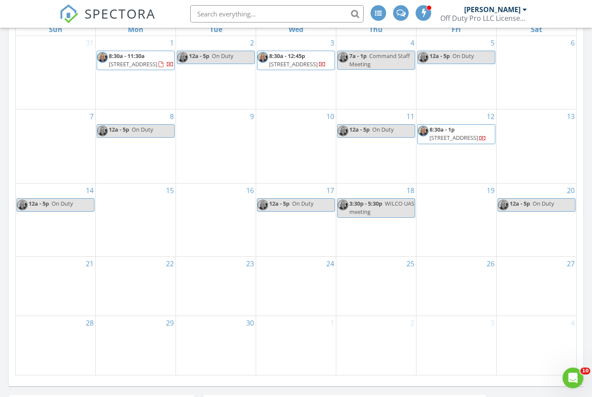
click at [217, 271] on div "23" at bounding box center [216, 286] width 80 height 59
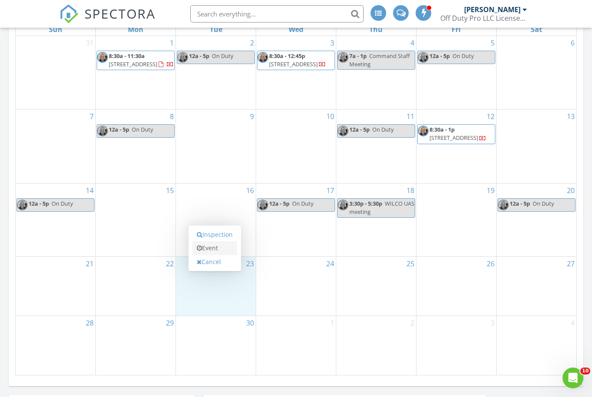
click at [217, 251] on link "Event" at bounding box center [214, 248] width 45 height 14
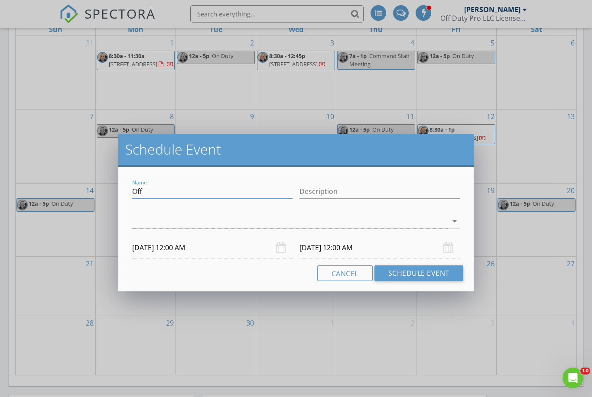
click at [187, 187] on input "Off" at bounding box center [212, 191] width 160 height 14
click at [187, 191] on input "Off" at bounding box center [212, 191] width 160 height 14
paste input "n Duty"
type input "On Duty"
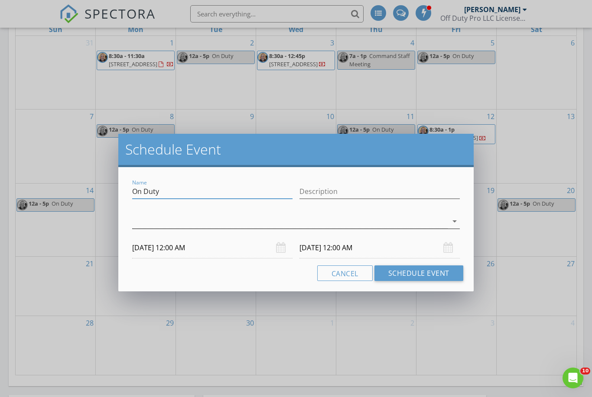
click at [197, 219] on div at bounding box center [289, 221] width 315 height 14
click at [188, 229] on div "[PERSON_NAME]" at bounding box center [180, 227] width 54 height 14
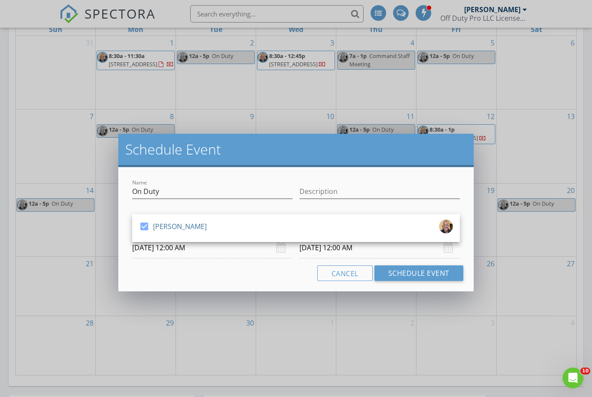
click at [320, 251] on input "09/24/2025 12:00 AM" at bounding box center [379, 247] width 160 height 21
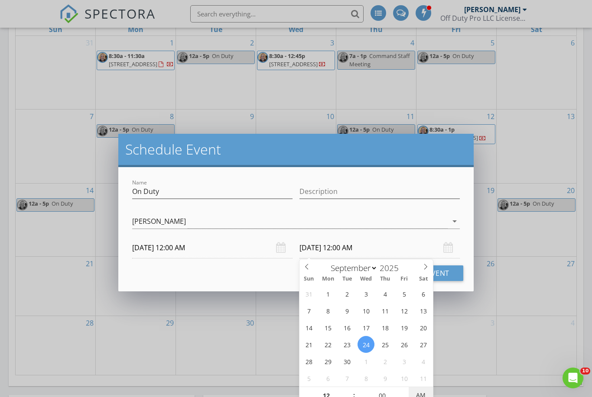
type input "09/24/2025 12:00 PM"
click at [330, 396] on input "12" at bounding box center [325, 395] width 53 height 17
type input "05"
type input "09/24/2025 5:00 PM"
click at [451, 280] on button "Schedule Event" at bounding box center [418, 273] width 89 height 16
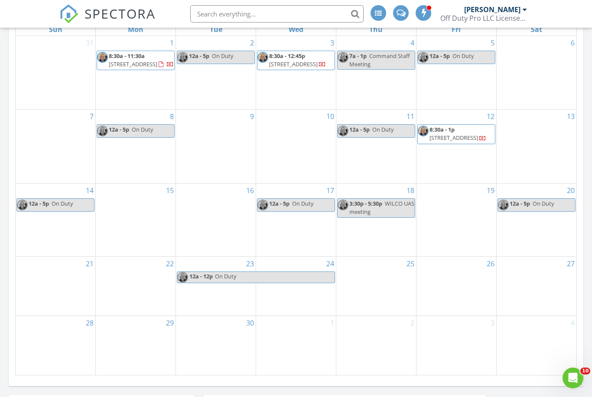
click at [318, 278] on span "On Duty" at bounding box center [274, 277] width 120 height 11
select select "8"
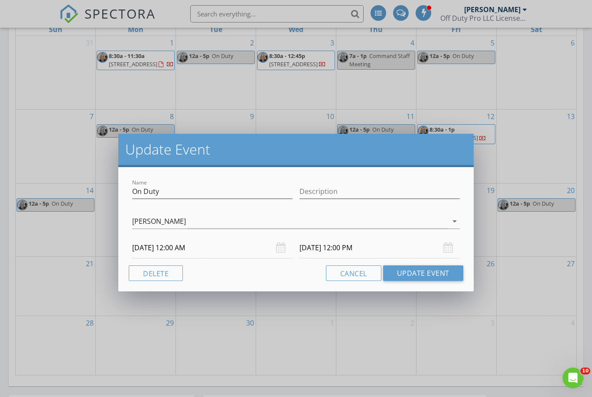
click at [319, 247] on input "09/24/2025 12:00 PM" at bounding box center [379, 247] width 160 height 21
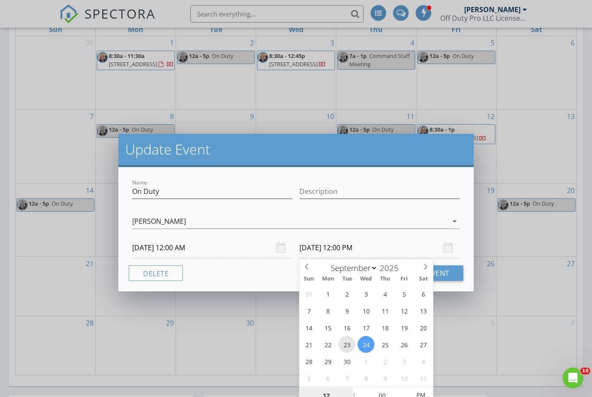
type input "09/23/2025 12:00 PM"
type input "05"
type input "09/23/2025 5:00 PM"
click at [447, 279] on button "Update Event" at bounding box center [423, 273] width 80 height 16
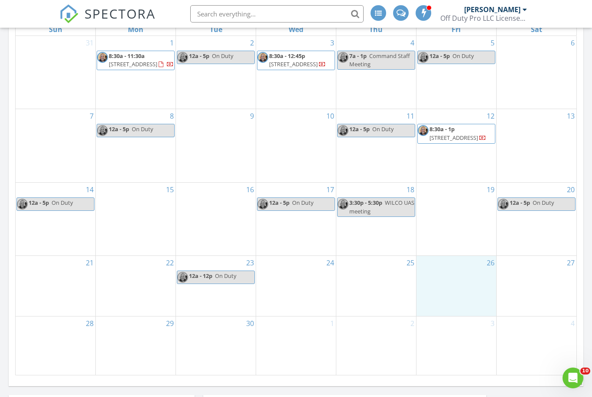
click at [443, 269] on div "26" at bounding box center [456, 286] width 80 height 60
click at [451, 248] on link "Event" at bounding box center [455, 246] width 45 height 14
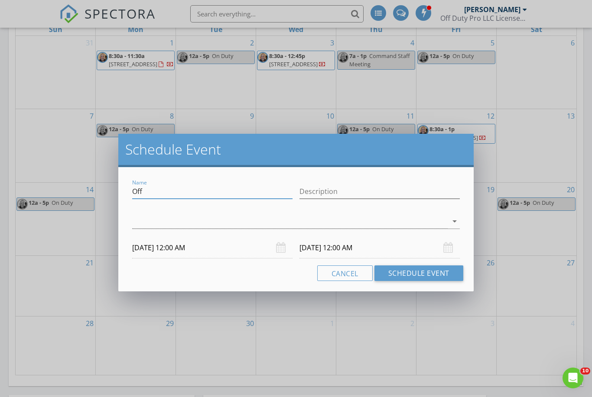
click at [270, 193] on input "Off" at bounding box center [212, 191] width 160 height 14
click at [270, 191] on input "Off" at bounding box center [212, 191] width 160 height 14
paste input "n Duty"
type input "On Duty"
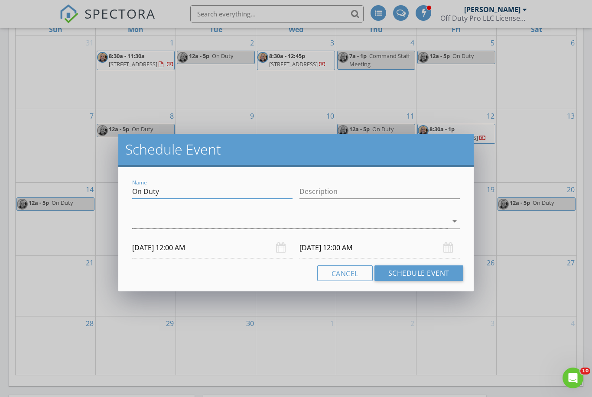
click at [259, 221] on div at bounding box center [289, 221] width 315 height 14
click at [253, 232] on div "check_box_outline_blank Robert Ortiz" at bounding box center [296, 228] width 314 height 17
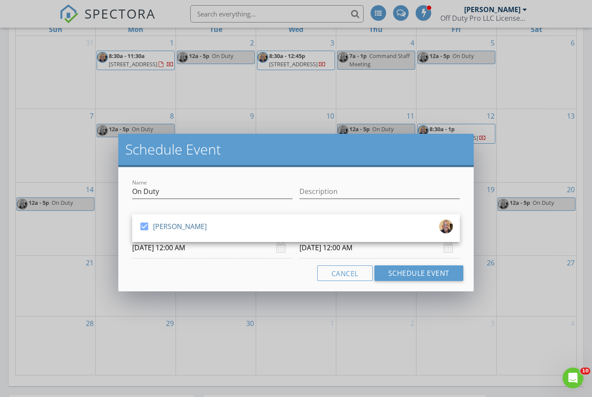
click at [317, 253] on input "09/27/2025 12:00 AM" at bounding box center [379, 247] width 160 height 21
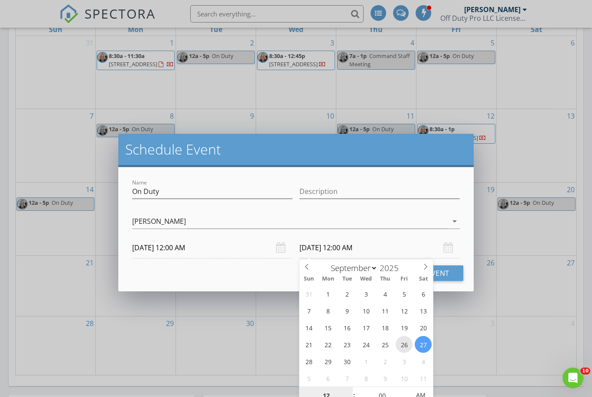
type input "09/26/2025 12:00 AM"
type input "05"
type input "09/26/2025 5:00 PM"
click at [453, 274] on button "Schedule Event" at bounding box center [418, 273] width 89 height 16
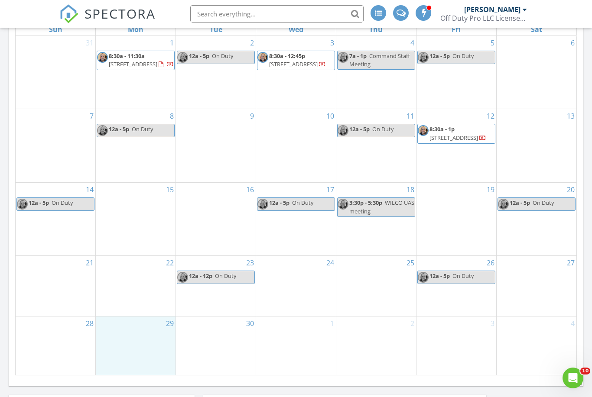
click at [132, 343] on div "29" at bounding box center [136, 346] width 80 height 58
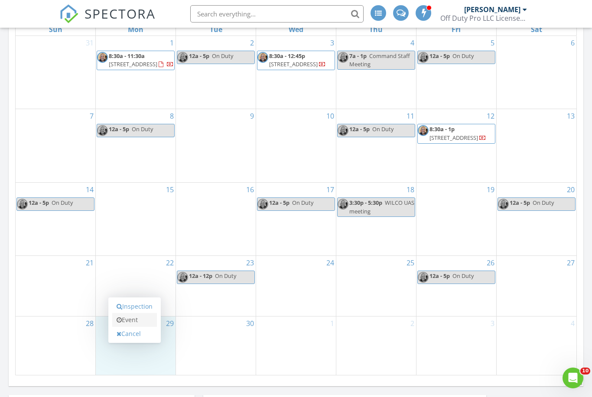
click at [136, 321] on link "Event" at bounding box center [134, 320] width 45 height 14
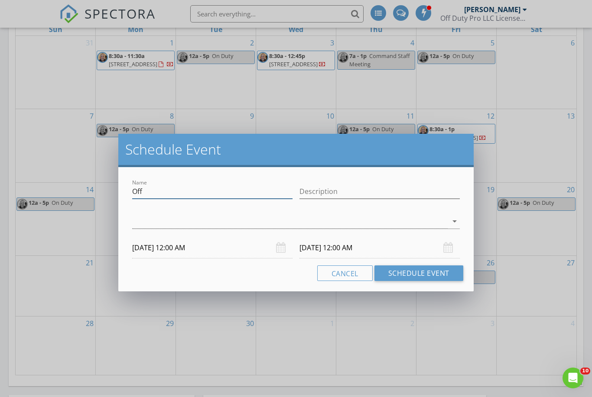
click at [166, 189] on input "Off" at bounding box center [212, 191] width 160 height 14
click at [166, 191] on input "Off" at bounding box center [212, 191] width 160 height 14
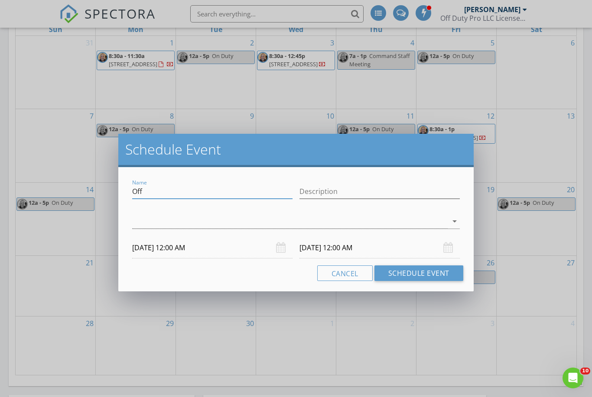
paste input "n Duty"
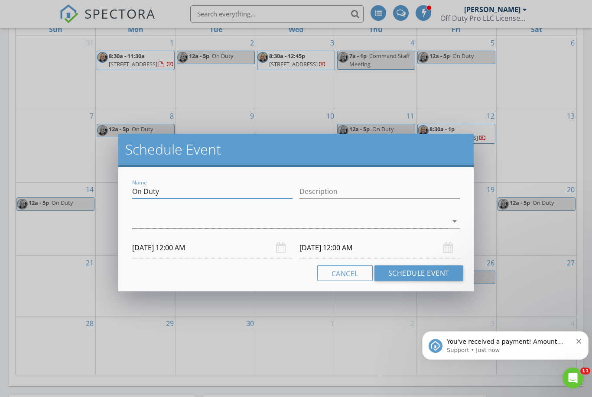
scroll to position [0, 0]
type input "On Duty"
click at [291, 222] on div at bounding box center [289, 221] width 315 height 14
click at [288, 227] on div "check_box_outline_blank Robert Ortiz" at bounding box center [296, 228] width 314 height 17
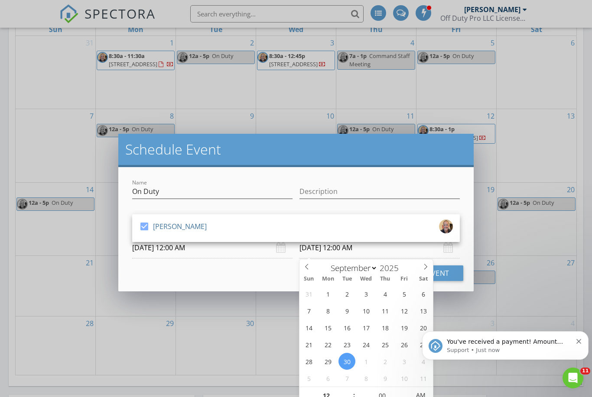
click at [319, 249] on input "09/30/2025 12:00 AM" at bounding box center [379, 247] width 160 height 21
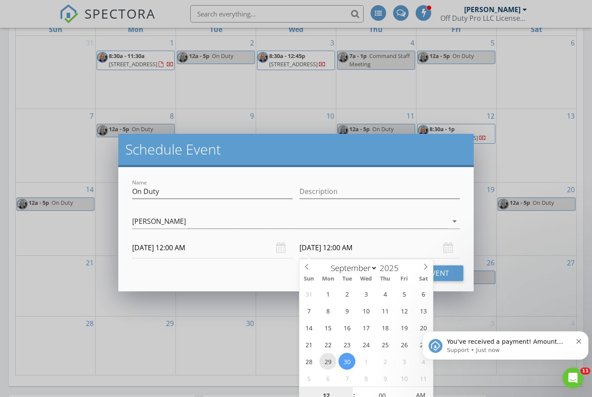
type input "09/29/2025 12:00 AM"
type input "05"
type input "09/29/2025 5:00 PM"
click at [449, 278] on button "Schedule Event" at bounding box center [418, 273] width 89 height 16
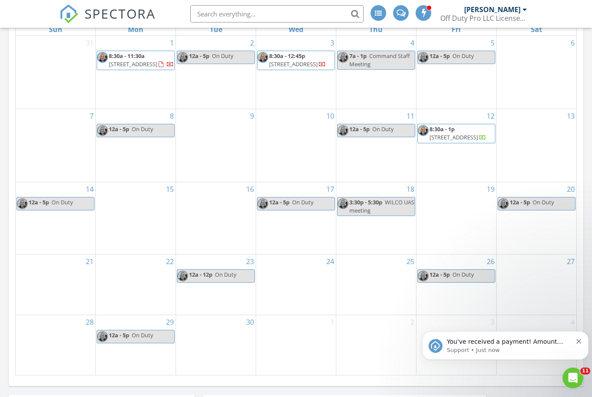
click at [580, 344] on icon "Dismiss notification" at bounding box center [578, 341] width 5 height 5
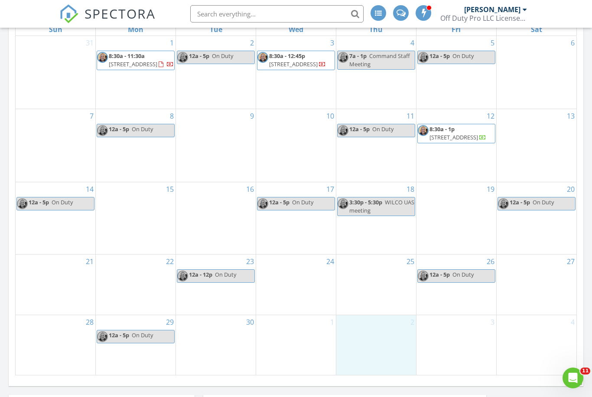
click at [380, 343] on div "2" at bounding box center [376, 345] width 80 height 60
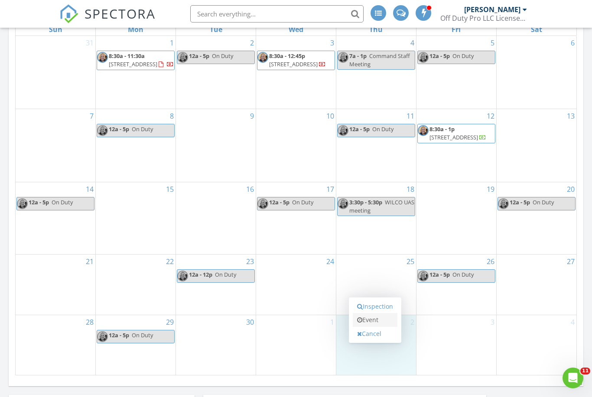
click at [378, 320] on link "Event" at bounding box center [374, 320] width 45 height 14
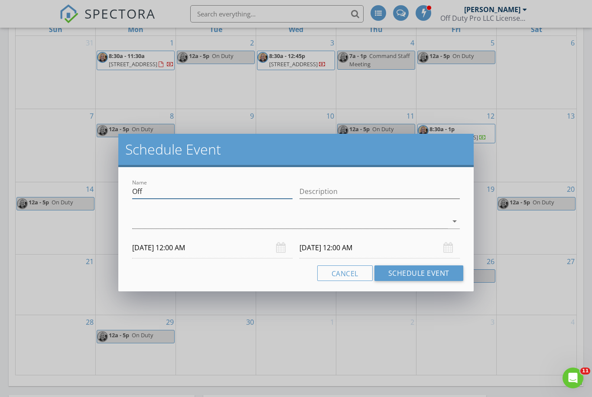
click at [252, 199] on div "Name Off" at bounding box center [212, 191] width 160 height 14
click at [252, 195] on input "Off" at bounding box center [212, 191] width 160 height 14
paste input "n Duty"
type input "On Duty"
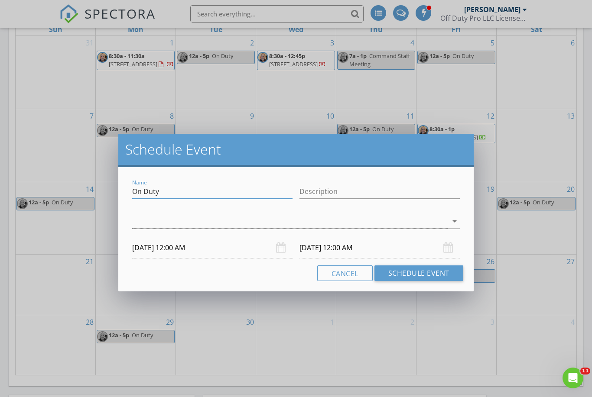
click at [244, 220] on div at bounding box center [289, 221] width 315 height 14
click at [243, 231] on div "check_box_outline_blank Robert Ortiz" at bounding box center [296, 228] width 314 height 17
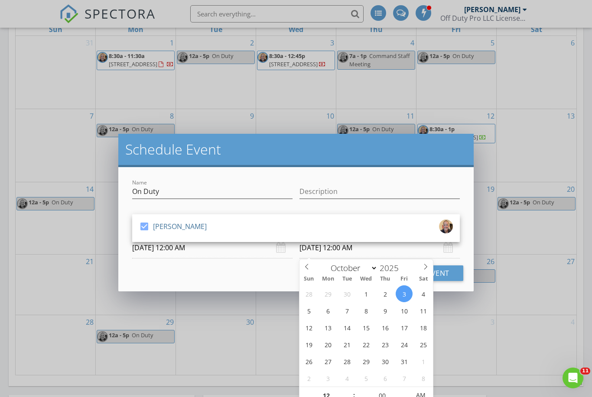
click at [306, 251] on input "10/03/2025 12:00 AM" at bounding box center [379, 247] width 160 height 21
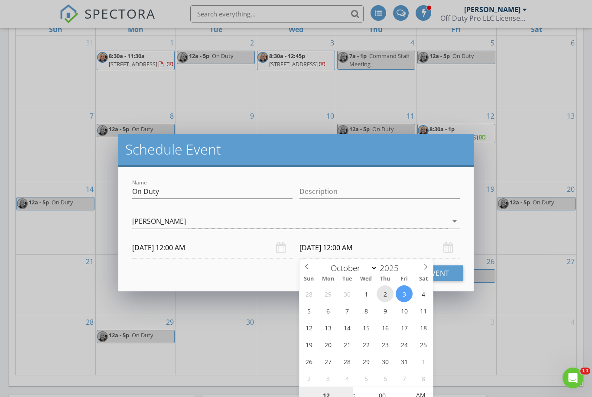
type input "10/02/2025 12:00 AM"
type input "05"
type input "10/02/2025 5:00 PM"
click at [445, 273] on button "Schedule Event" at bounding box center [418, 273] width 89 height 16
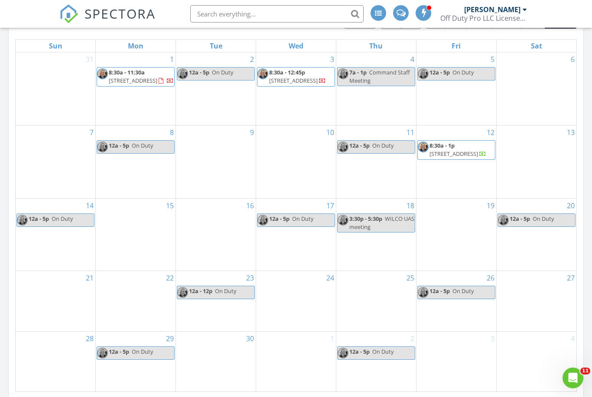
scroll to position [402, 0]
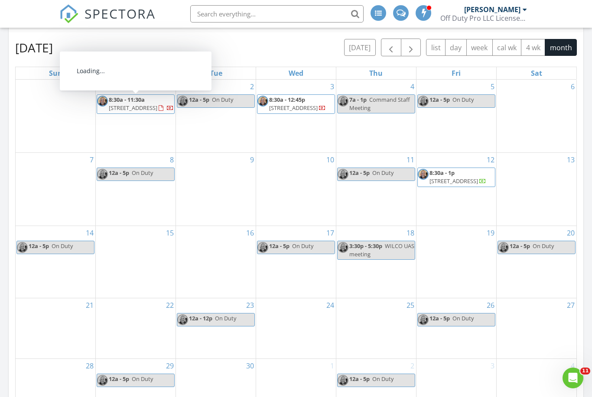
click at [163, 113] on span "8:30a - 11:30a 125 Nighthorse, Liberty Hill 78642" at bounding box center [135, 104] width 77 height 17
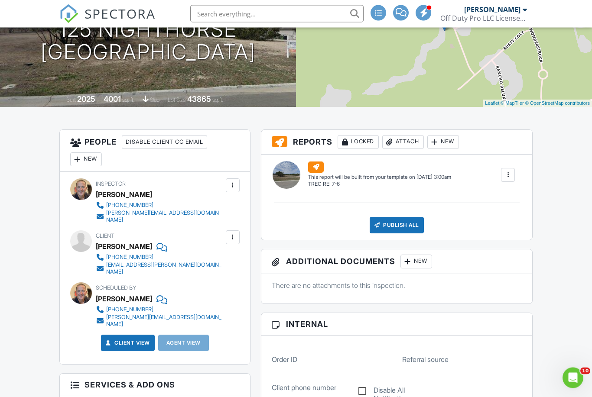
scroll to position [151, 0]
click at [92, 160] on div "New" at bounding box center [86, 159] width 32 height 14
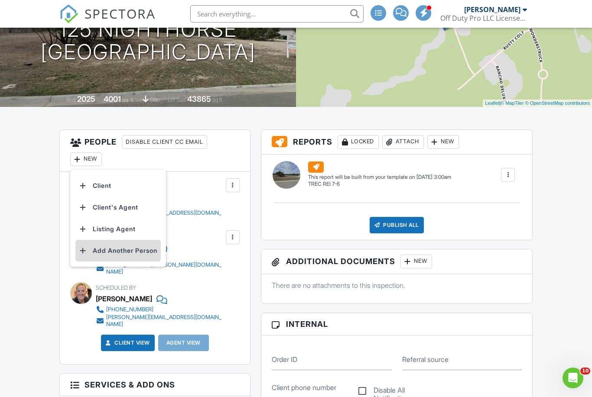
click at [131, 250] on li "Add Another Person" at bounding box center [117, 251] width 85 height 22
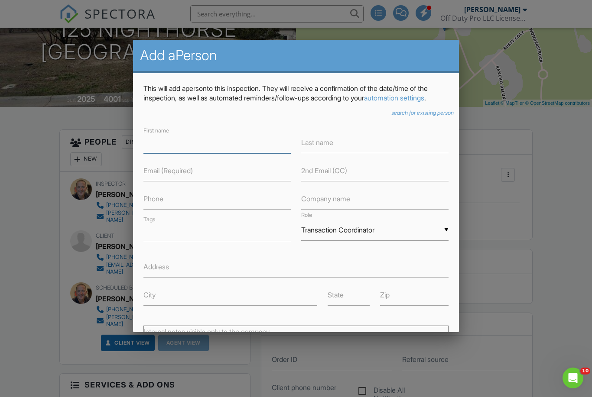
click at [194, 152] on input "text" at bounding box center [216, 142] width 147 height 21
type input "Mike"
type input "Tvinnereim"
click at [169, 181] on input "text" at bounding box center [216, 170] width 147 height 21
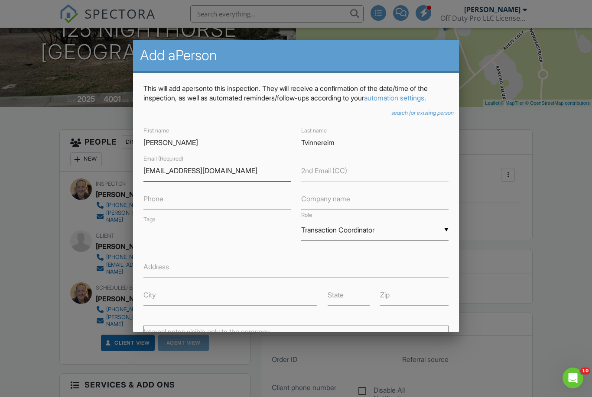
type input "mtvinnereim@dreeshomes.com"
click at [153, 210] on input "text" at bounding box center [216, 198] width 147 height 21
type input "9"
type input "5129707701"
click at [343, 241] on div "▼ Transaction Coordinator Attorney Insurance Agent Transaction Coordinator Titl…" at bounding box center [374, 230] width 147 height 21
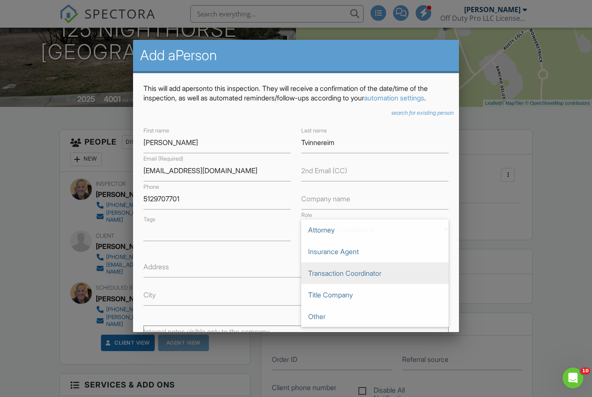
scroll to position [0, 0]
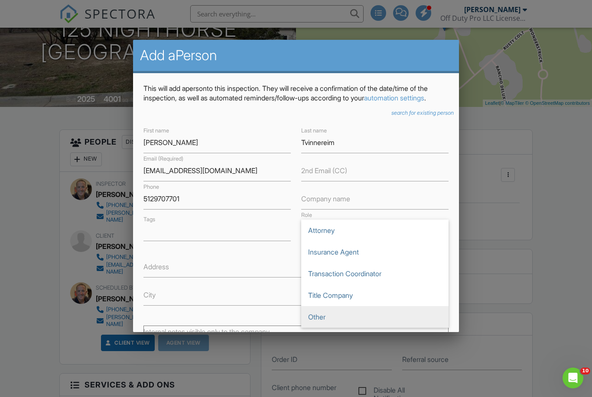
click at [332, 328] on span "Other" at bounding box center [374, 317] width 147 height 22
type input "Other"
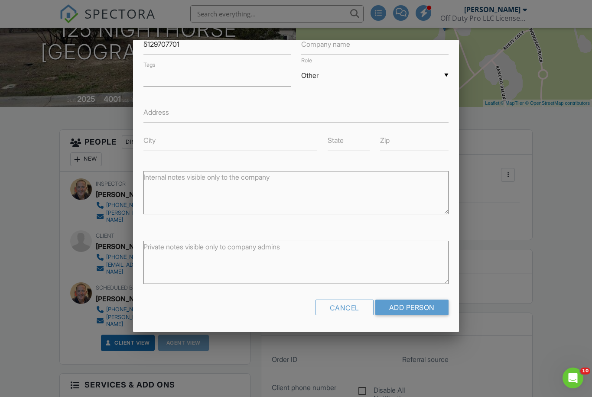
scroll to position [158, 0]
click at [404, 315] on input "Add Person" at bounding box center [411, 308] width 73 height 16
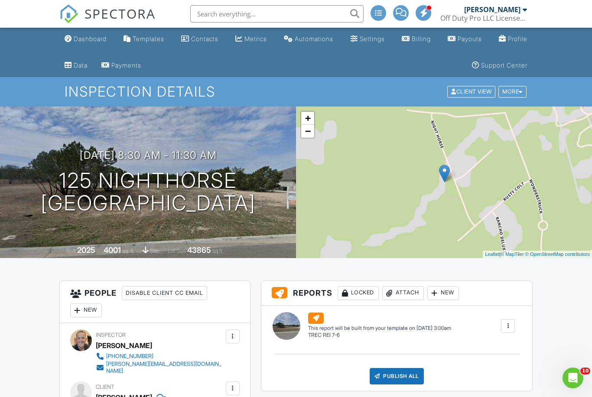
click at [106, 39] on div "Dashboard" at bounding box center [90, 38] width 33 height 7
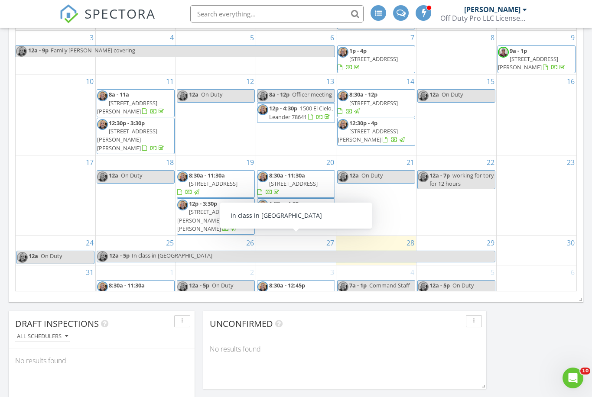
scroll to position [537, 0]
